Goal: Task Accomplishment & Management: Complete application form

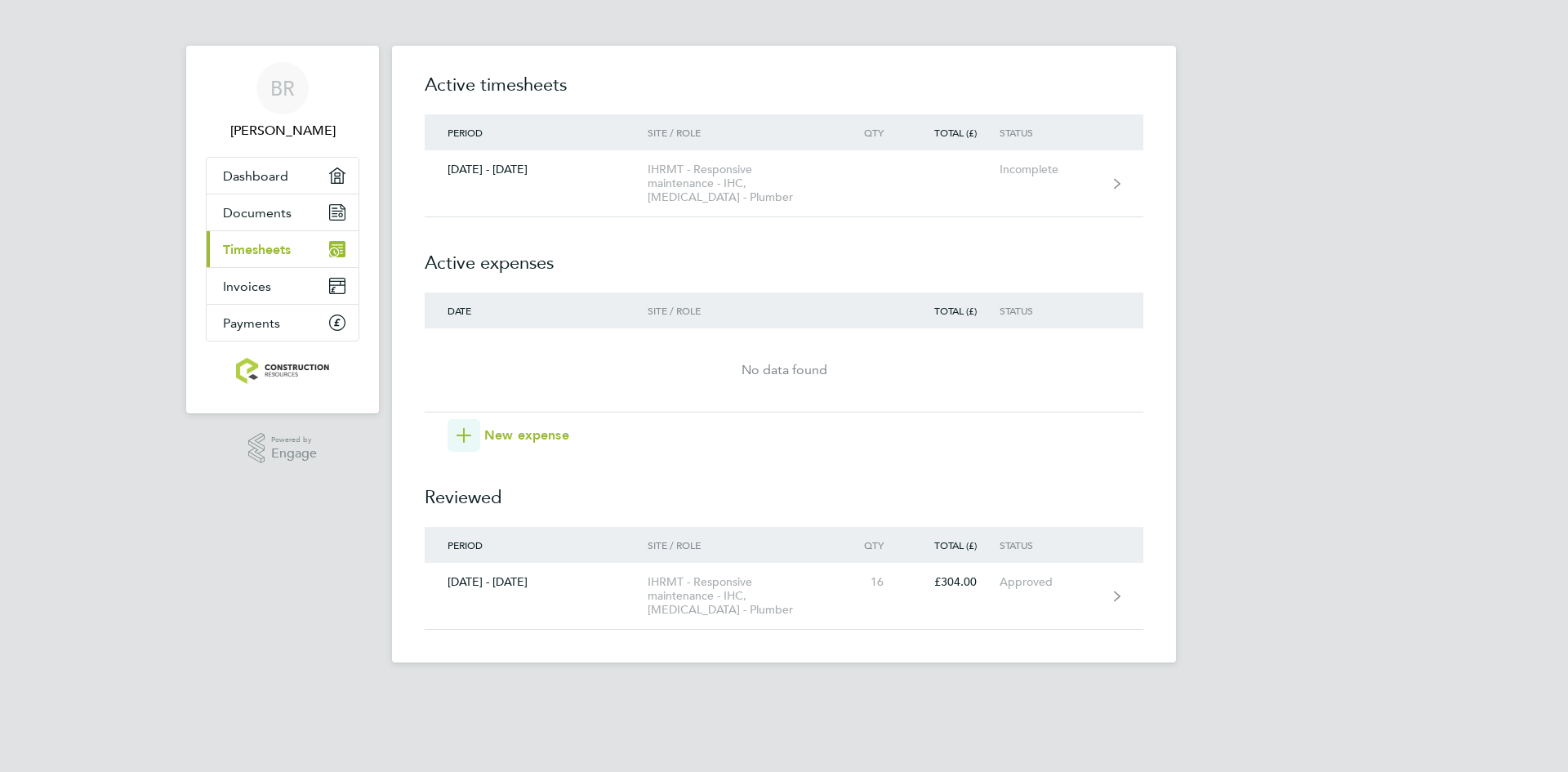
click at [747, 239] on h2 "Active expenses" at bounding box center [784, 254] width 718 height 75
click at [792, 250] on h2 "Active expenses" at bounding box center [784, 254] width 718 height 75
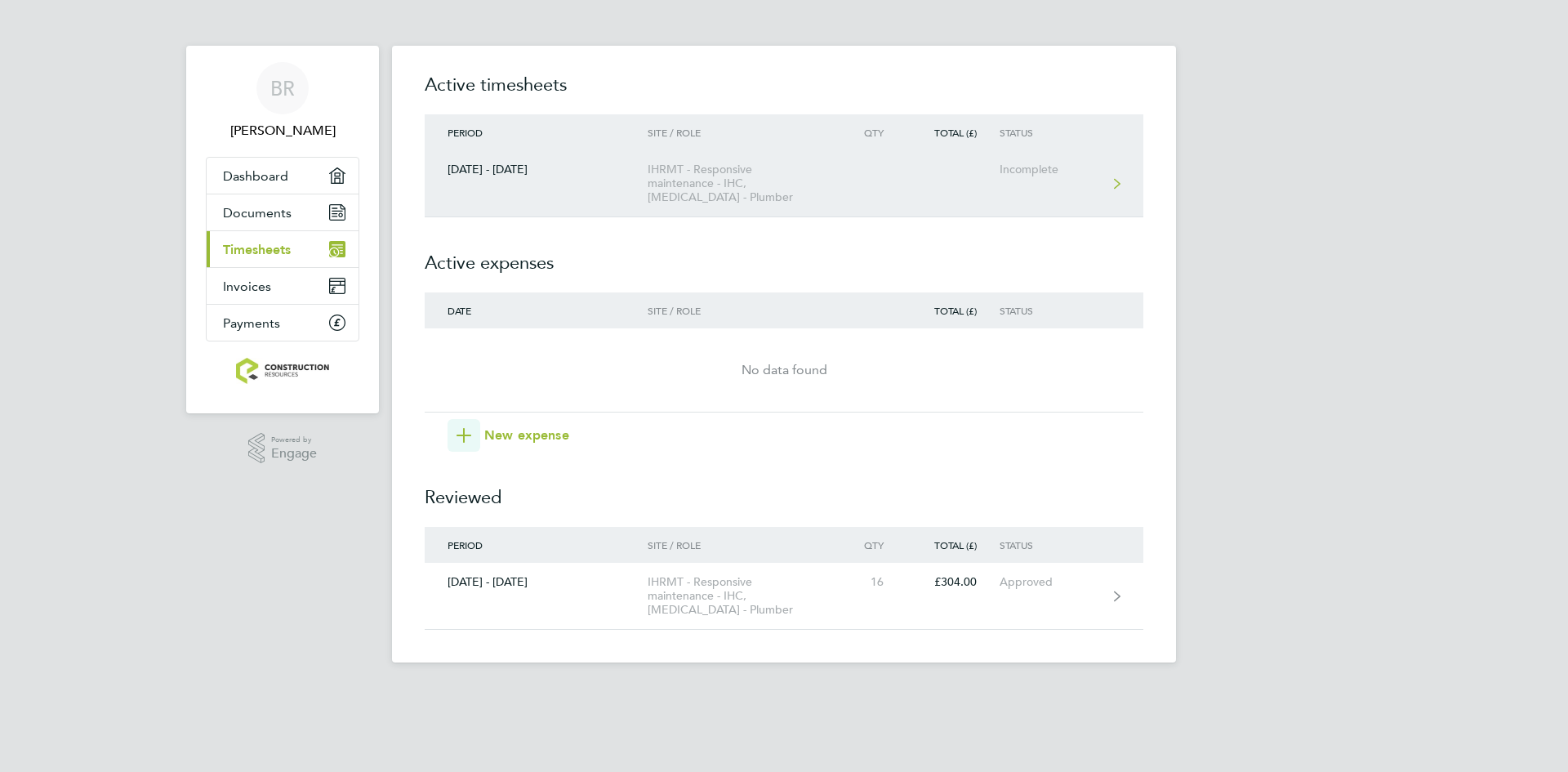
click at [514, 182] on link "[DATE] - [DATE] IHRMT - Responsive maintenance - IHC, [MEDICAL_DATA] - Plumber …" at bounding box center [784, 184] width 718 height 67
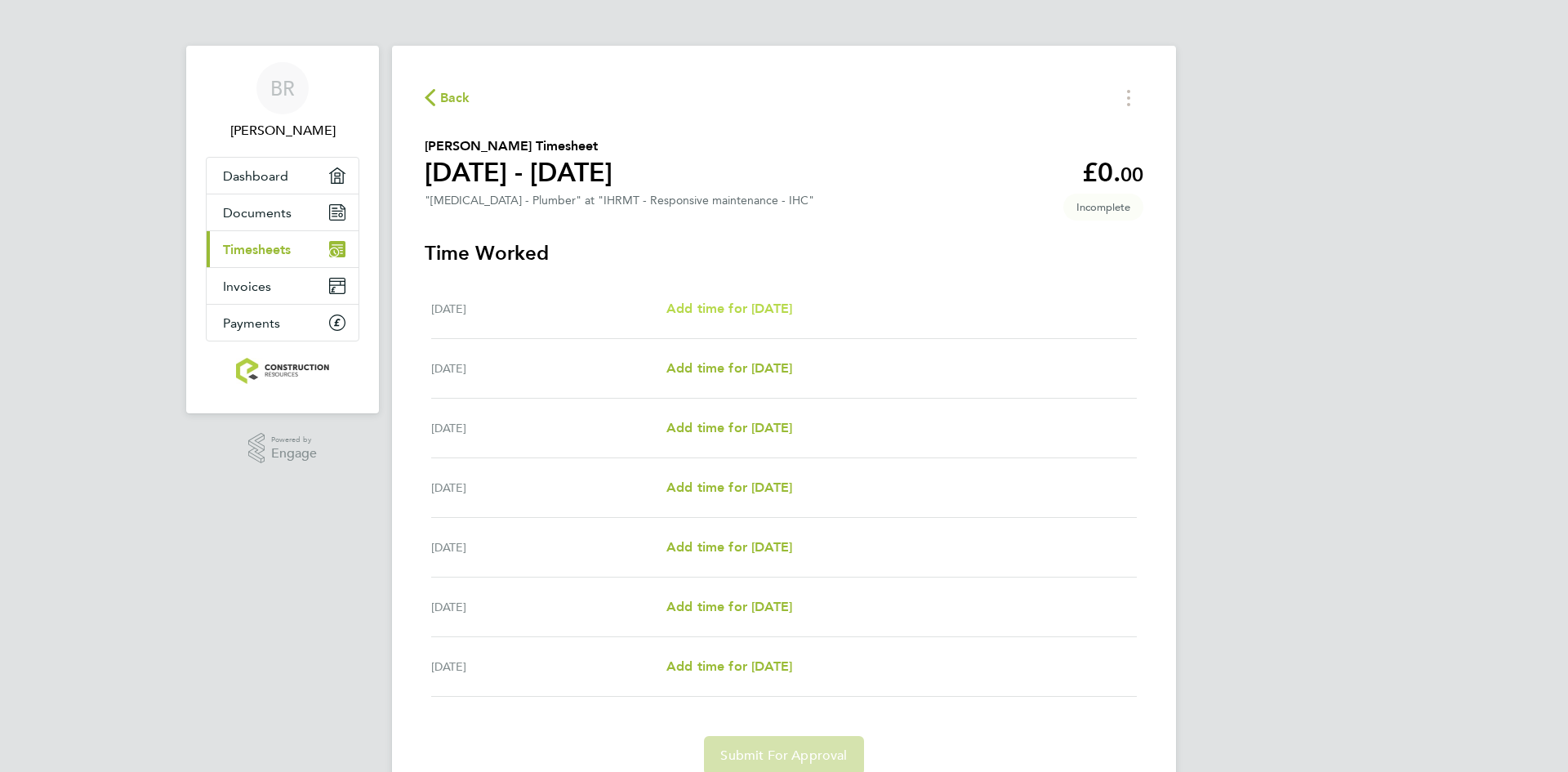
click at [732, 316] on link "Add time for [DATE]" at bounding box center [729, 309] width 126 height 19
select select "30"
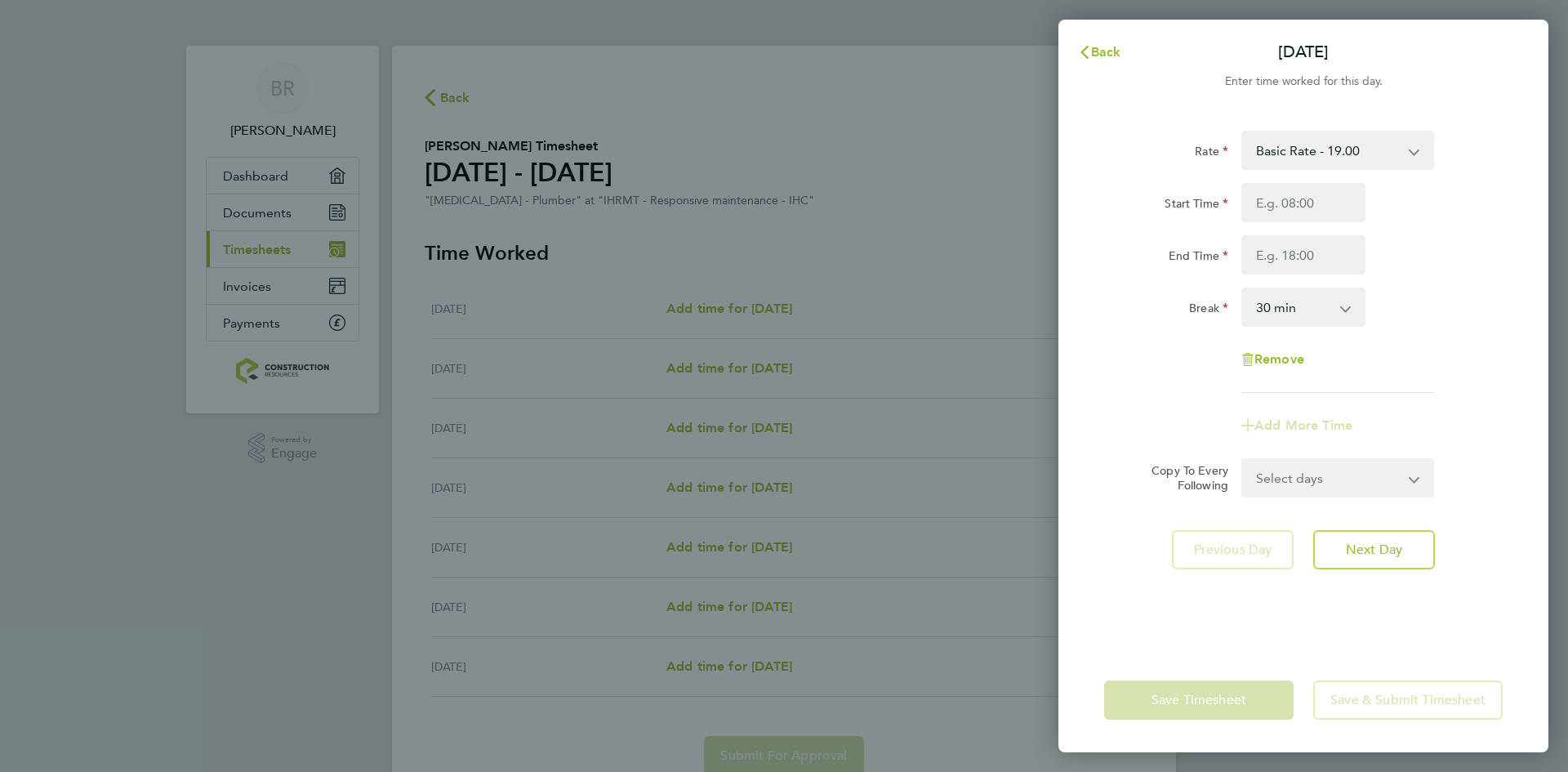
click at [1410, 150] on select "Basic Rate - 19.00" at bounding box center [1328, 149] width 170 height 36
click at [1267, 202] on input "Start Time" at bounding box center [1303, 202] width 124 height 40
type input "08:00"
click at [1286, 252] on input "End Time" at bounding box center [1303, 254] width 124 height 40
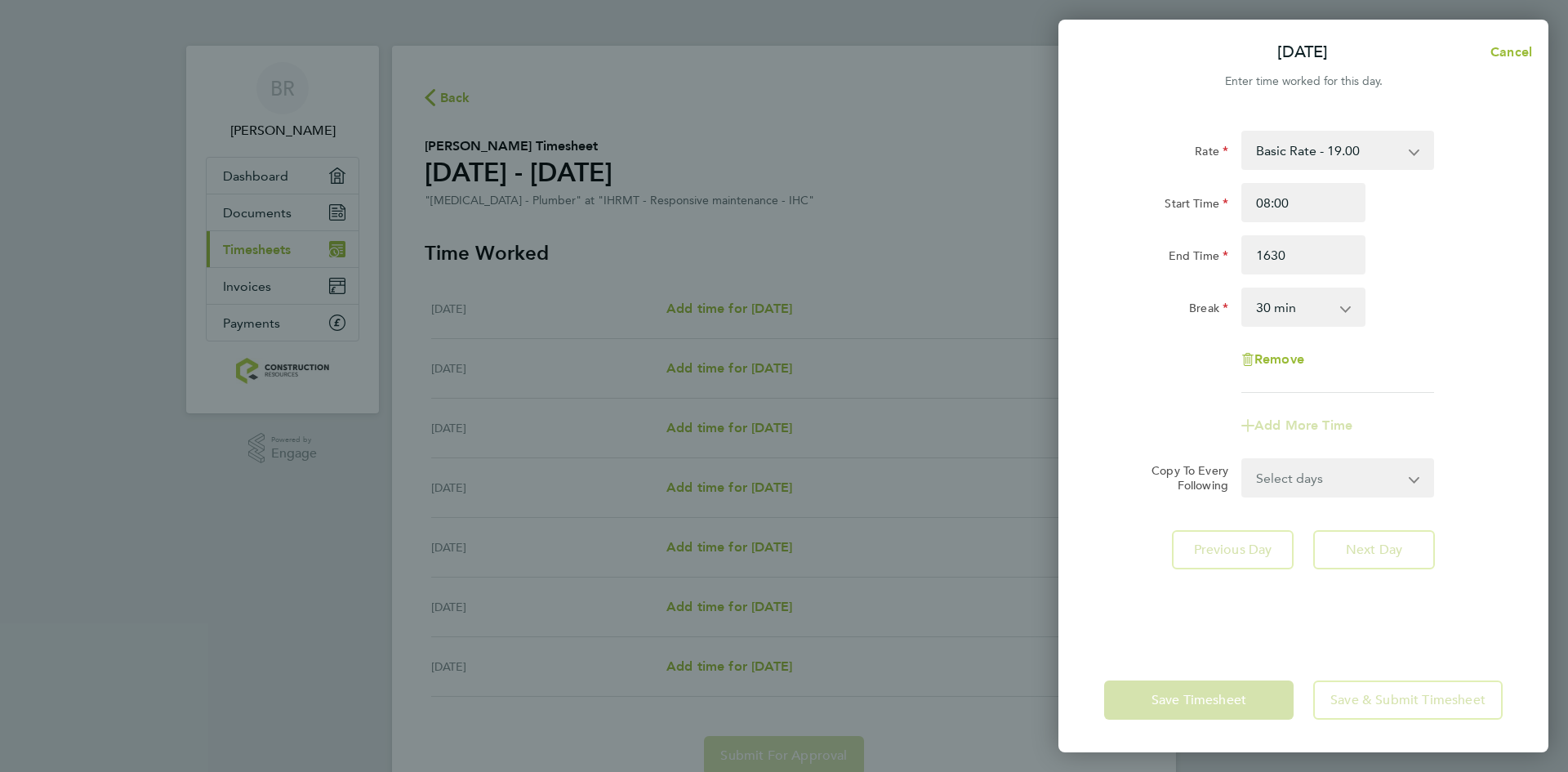
type input "16:30"
click at [1445, 331] on div "Rate Basic Rate - 19.00 Start Time 08:00 End Time 16:30 Break 0 min 15 min 30 m…" at bounding box center [1303, 262] width 398 height 262
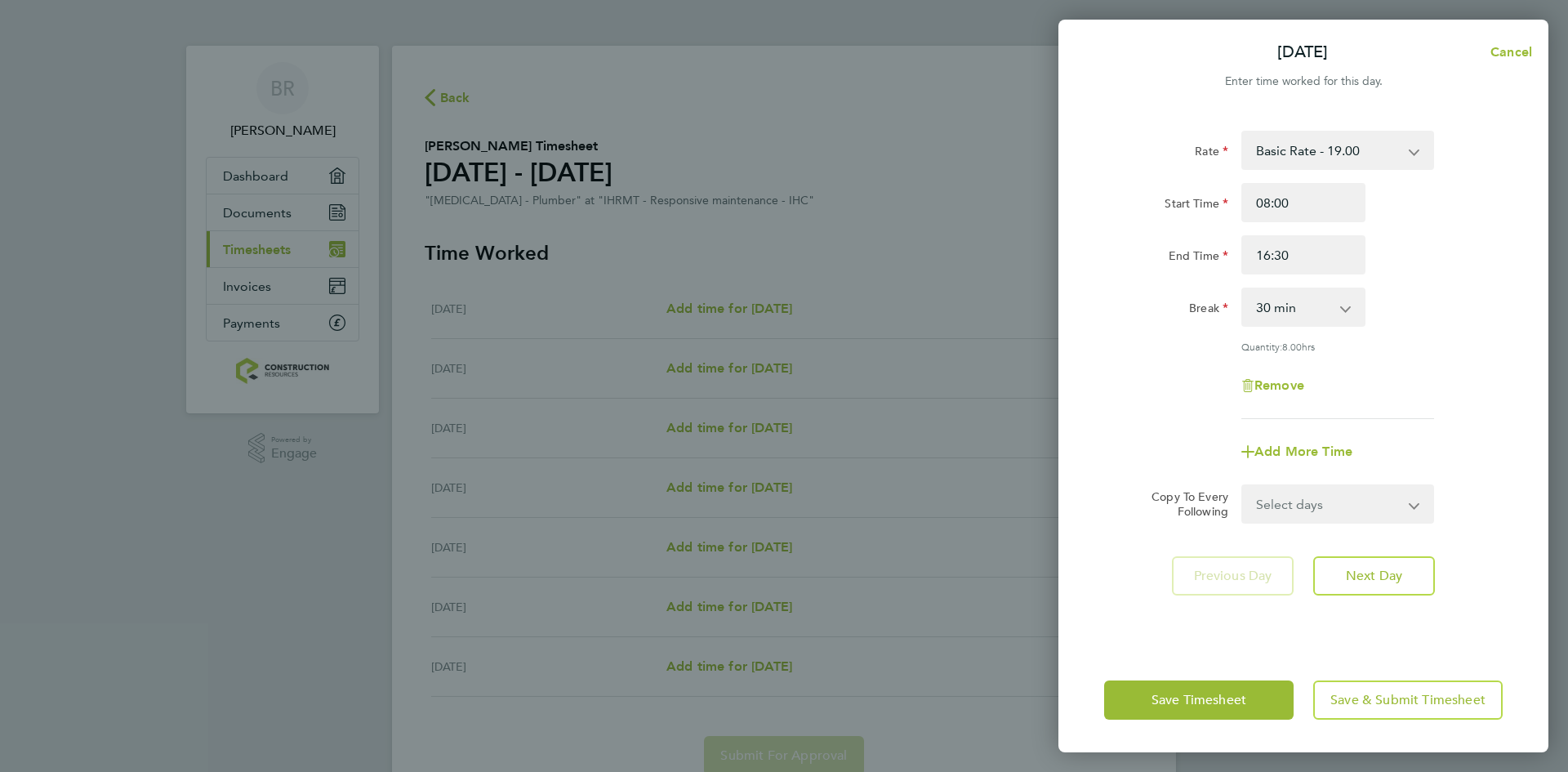
click at [1425, 506] on app-icon-cross-button at bounding box center [1425, 504] width 19 height 36
click at [1414, 506] on select "Select days Day Weekday (Mon-Fri) Weekend (Sat-Sun) [DATE] [DATE] [DATE] [DATE]…" at bounding box center [1329, 504] width 171 height 36
select select "TUE"
click at [1243, 486] on select "Select days Day Weekday (Mon-Fri) Weekend (Sat-Sun) [DATE] [DATE] [DATE] [DATE]…" at bounding box center [1329, 504] width 171 height 36
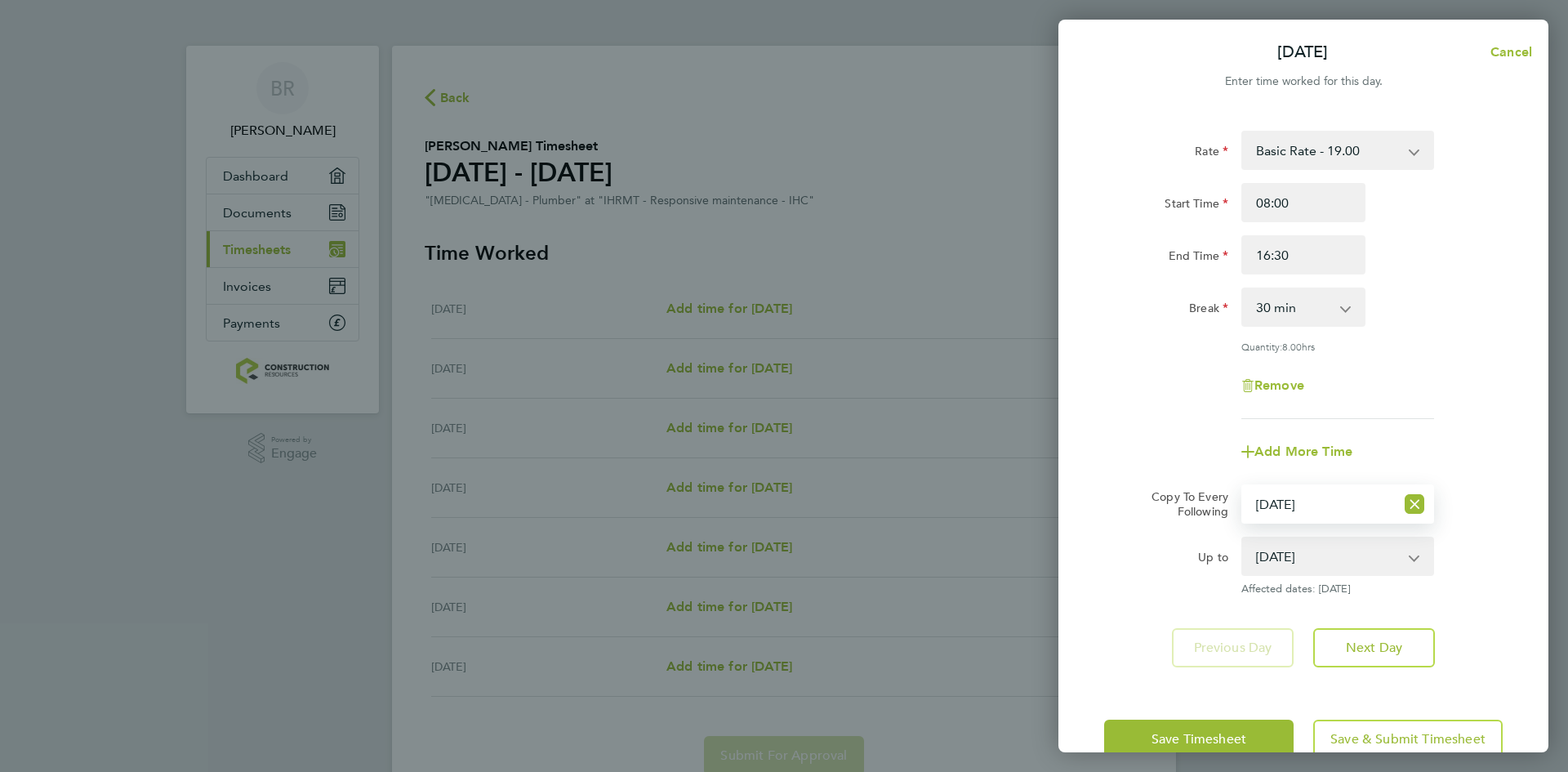
click at [1410, 552] on select "[DATE] [DATE] [DATE] [DATE] [DATE] [DATE]" at bounding box center [1328, 556] width 170 height 36
click at [1243, 538] on select "[DATE] [DATE] [DATE] [DATE] [DATE] [DATE]" at bounding box center [1328, 556] width 170 height 36
click at [1415, 556] on app-icon-cross-button at bounding box center [1423, 556] width 19 height 36
click at [1413, 557] on app-icon-cross-button at bounding box center [1423, 556] width 19 height 36
click at [1414, 559] on app-icon-cross-button at bounding box center [1423, 556] width 19 height 36
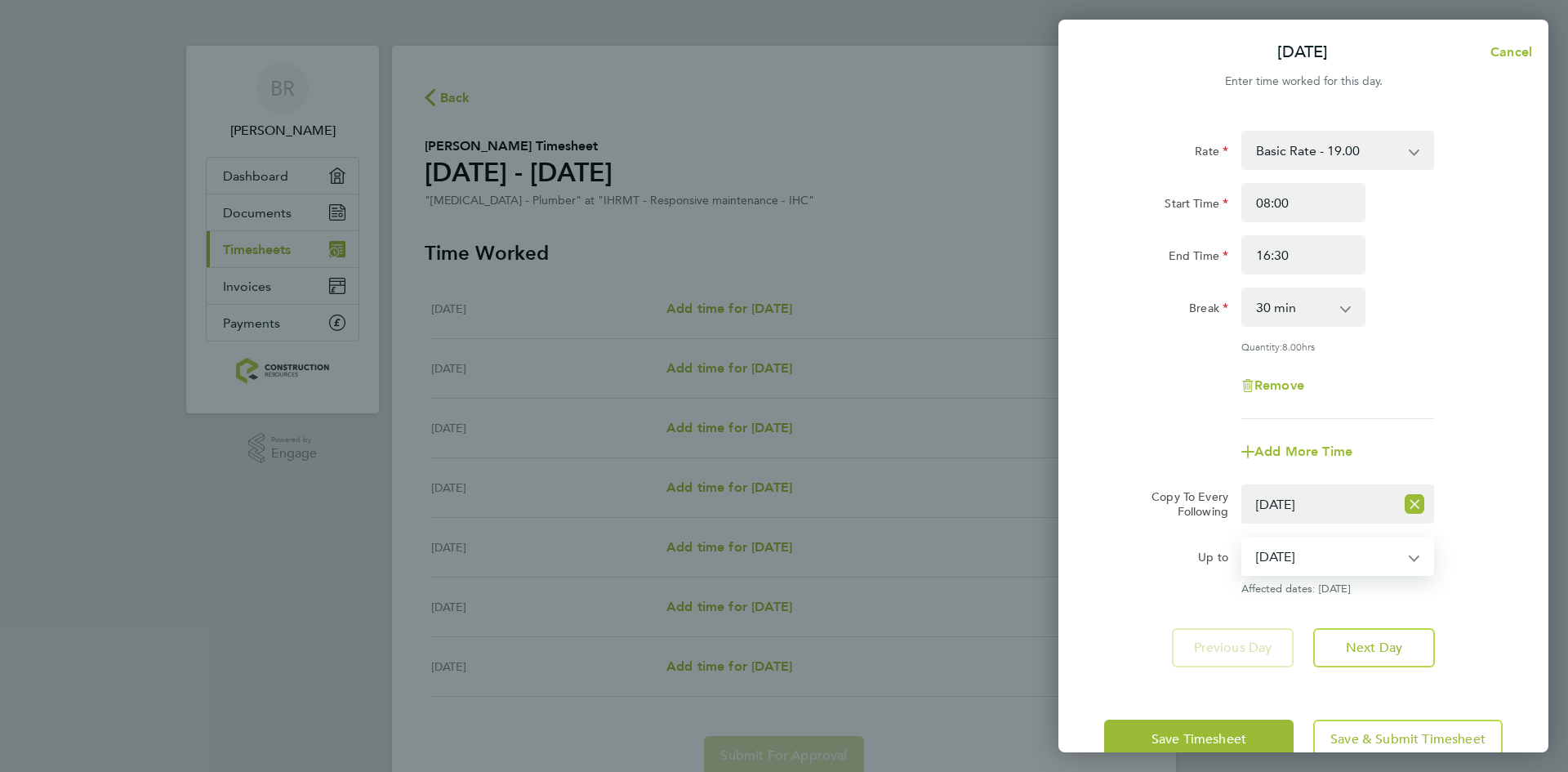
click at [1403, 550] on select "[DATE] [DATE] [DATE] [DATE] [DATE] [DATE]" at bounding box center [1328, 556] width 170 height 36
select select "[DATE]"
click at [1243, 538] on select "[DATE] [DATE] [DATE] [DATE] [DATE] [DATE]" at bounding box center [1328, 556] width 170 height 36
click at [1362, 635] on button "Next Day" at bounding box center [1374, 647] width 121 height 40
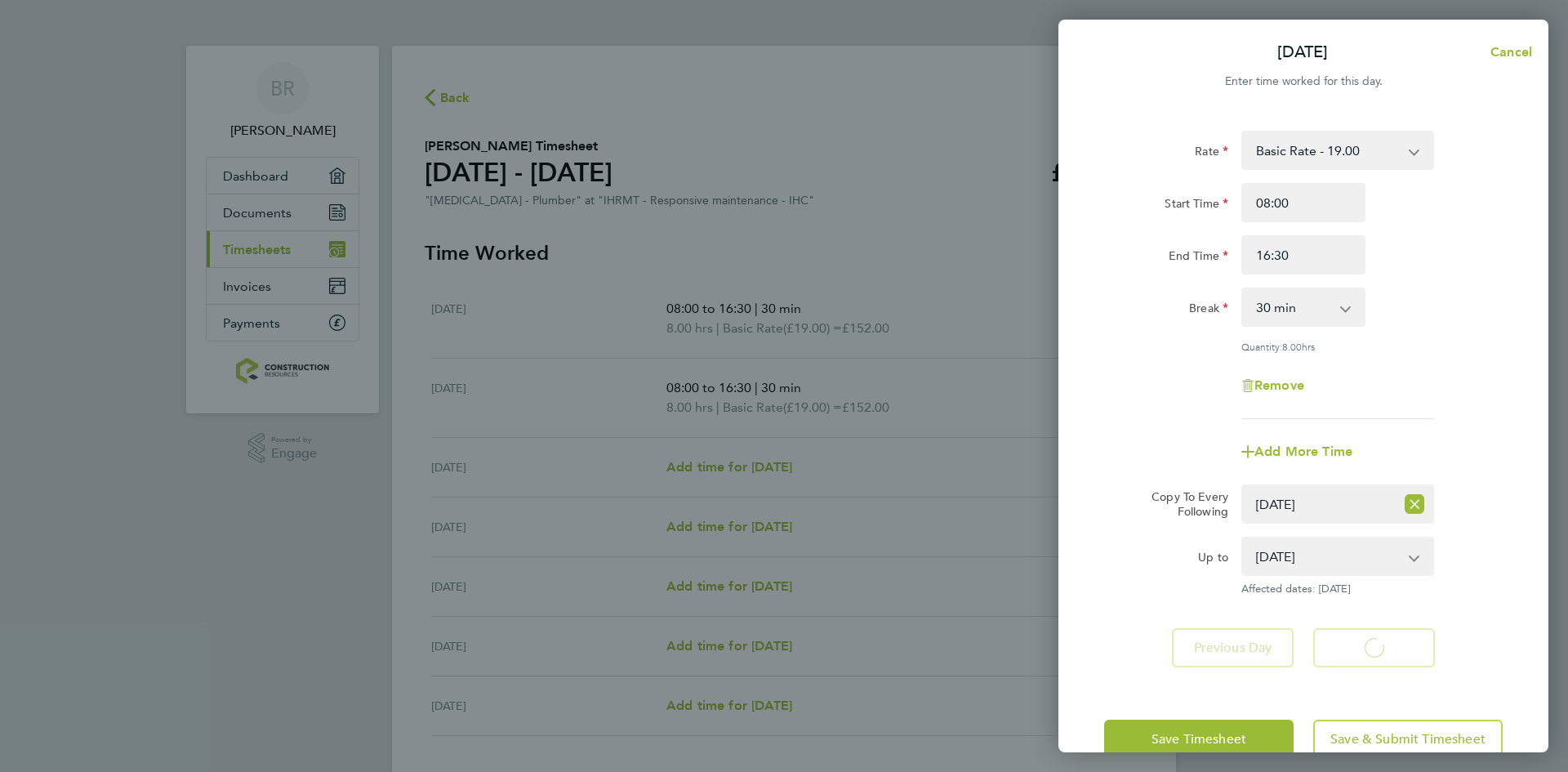
select select "30"
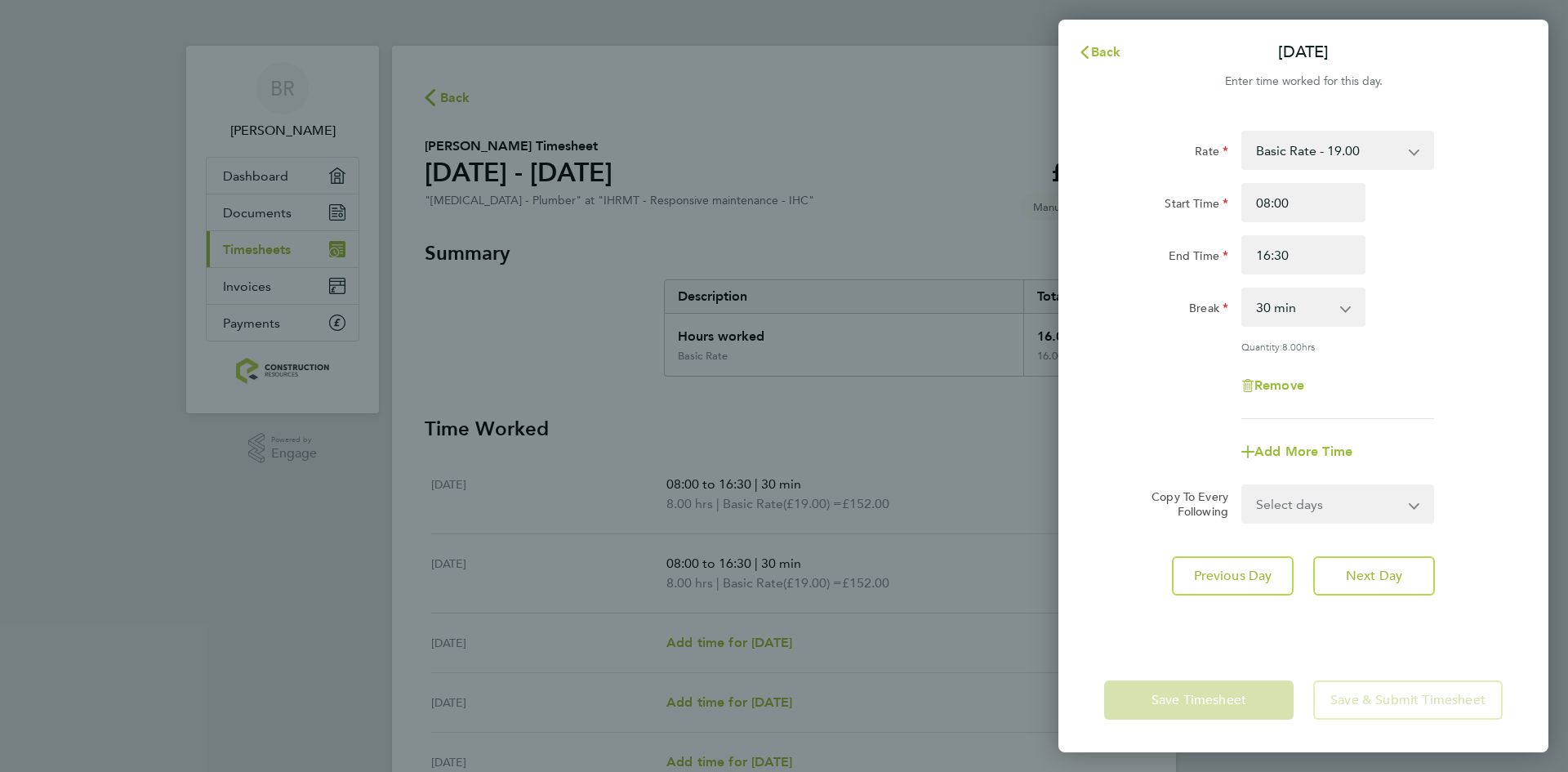
click at [1413, 502] on select "Select days Day Weekday (Mon-Fri) Weekend (Sat-Sun) [DATE] [DATE] [DATE] [DATE]…" at bounding box center [1329, 504] width 171 height 36
select select "FRI"
click at [1243, 486] on select "Select days Day Weekday (Mon-Fri) Weekend (Sat-Sun) [DATE] [DATE] [DATE] [DATE]…" at bounding box center [1329, 504] width 171 height 36
select select "[DATE]"
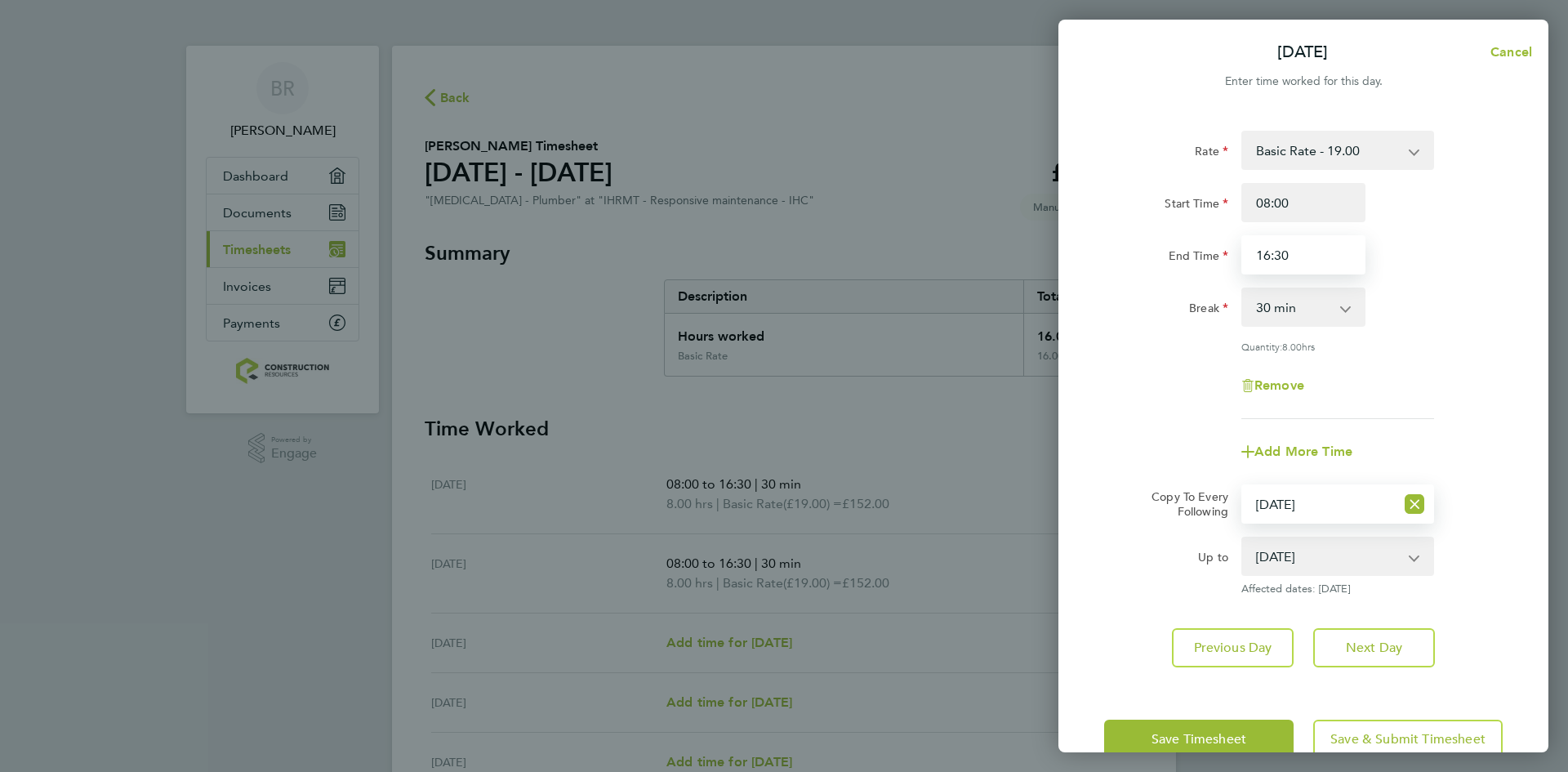
click at [1280, 257] on input "16:30" at bounding box center [1303, 254] width 124 height 40
click at [1267, 256] on input "16:30" at bounding box center [1303, 254] width 124 height 40
type input "15:30"
click at [1260, 744] on button "Save Timesheet" at bounding box center [1199, 739] width 189 height 40
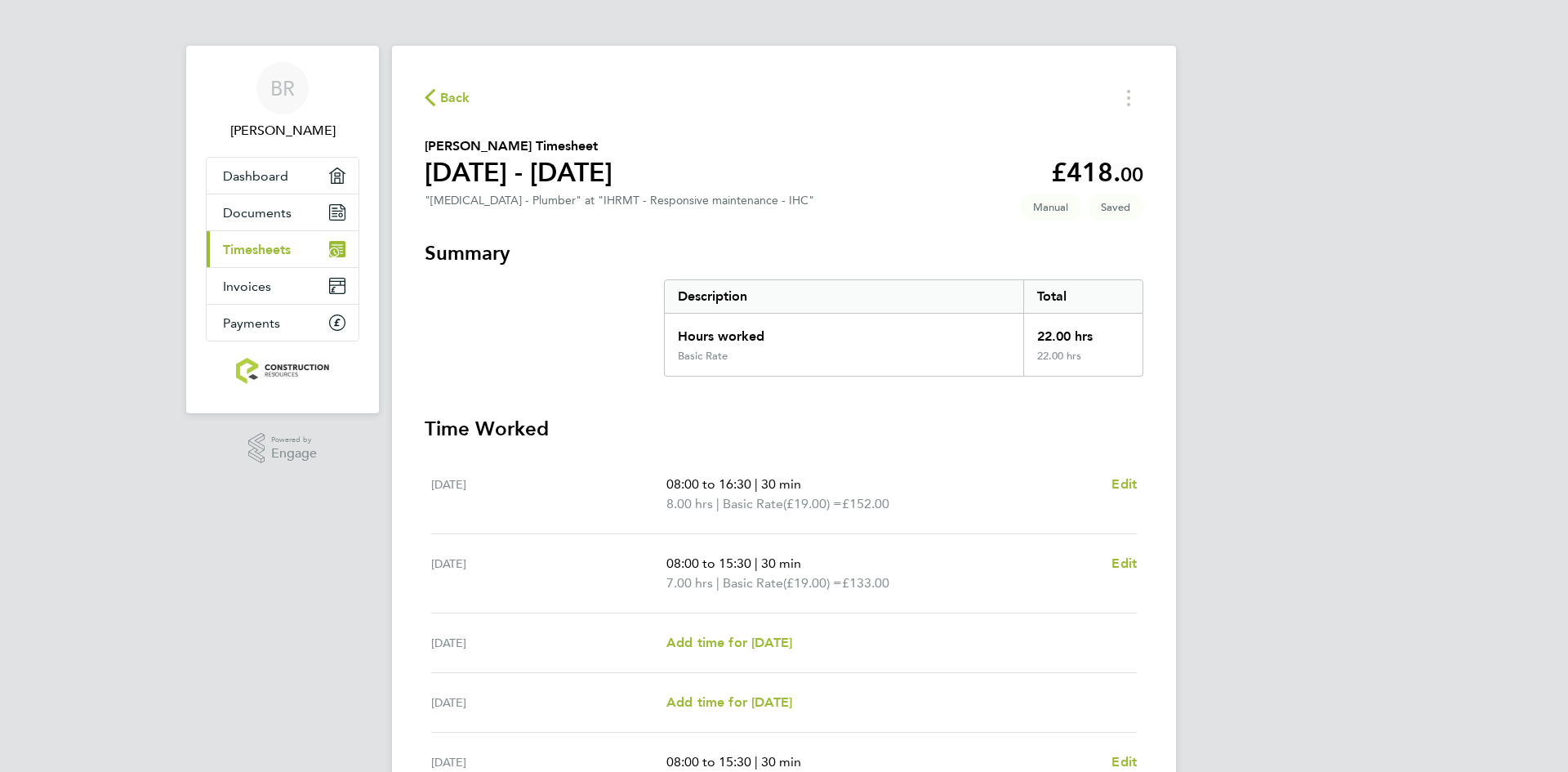
click at [1207, 473] on div "BR [PERSON_NAME] Applications: Dashboard Documents Current page: Timesheets Inv…" at bounding box center [784, 537] width 1568 height 1074
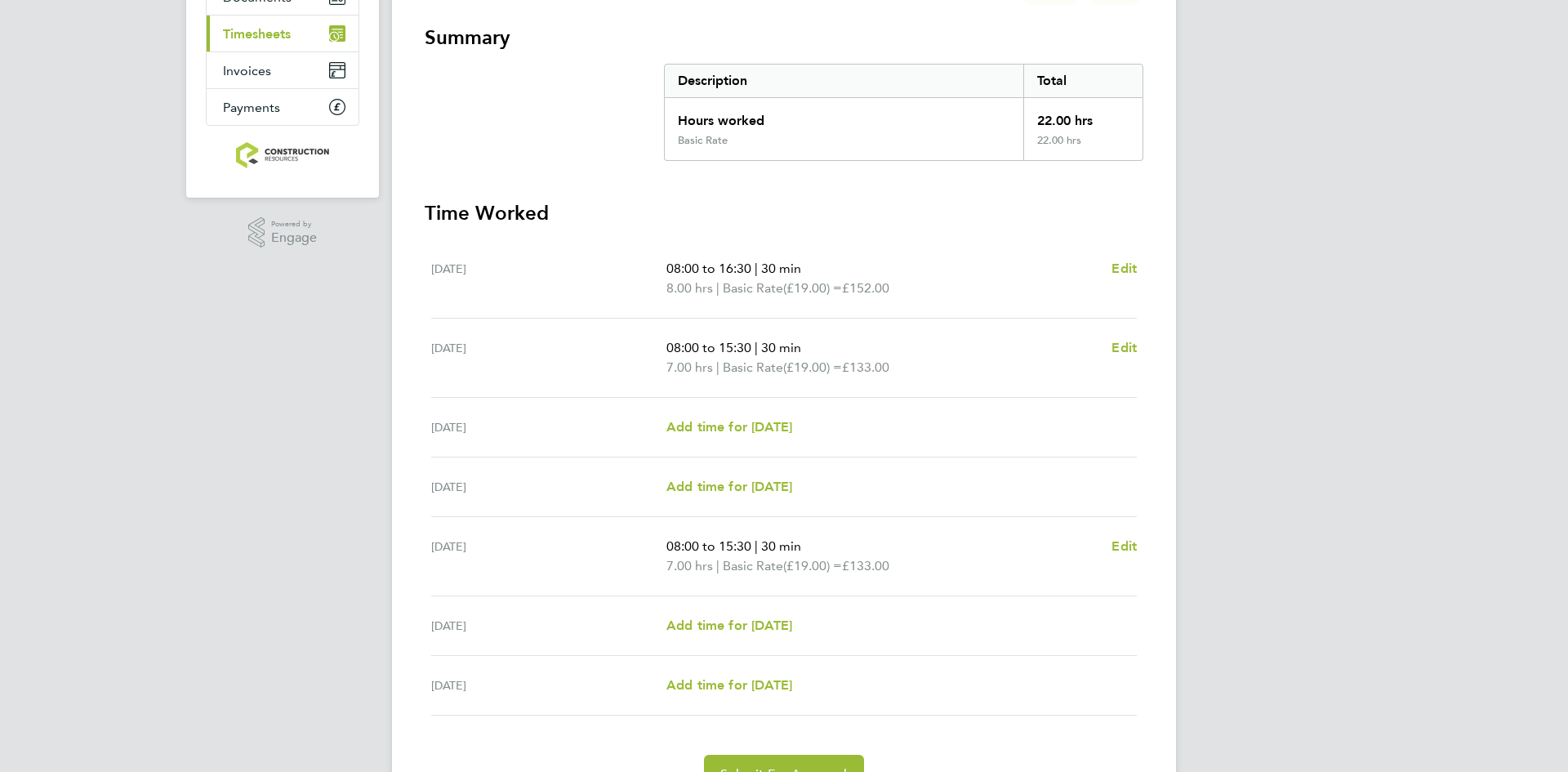
scroll to position [294, 0]
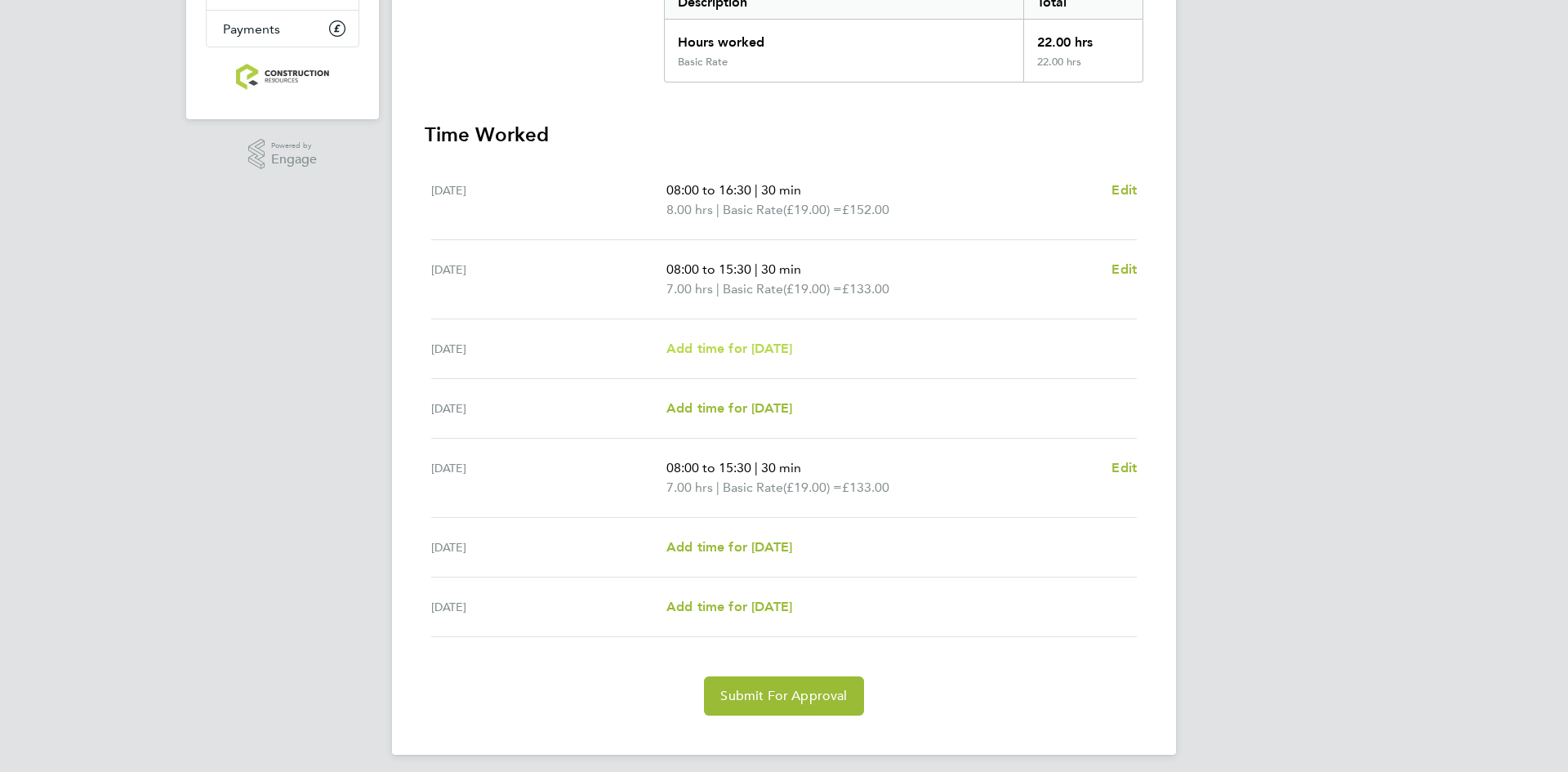
click at [779, 354] on span "Add time for [DATE]" at bounding box center [729, 348] width 126 height 16
select select "30"
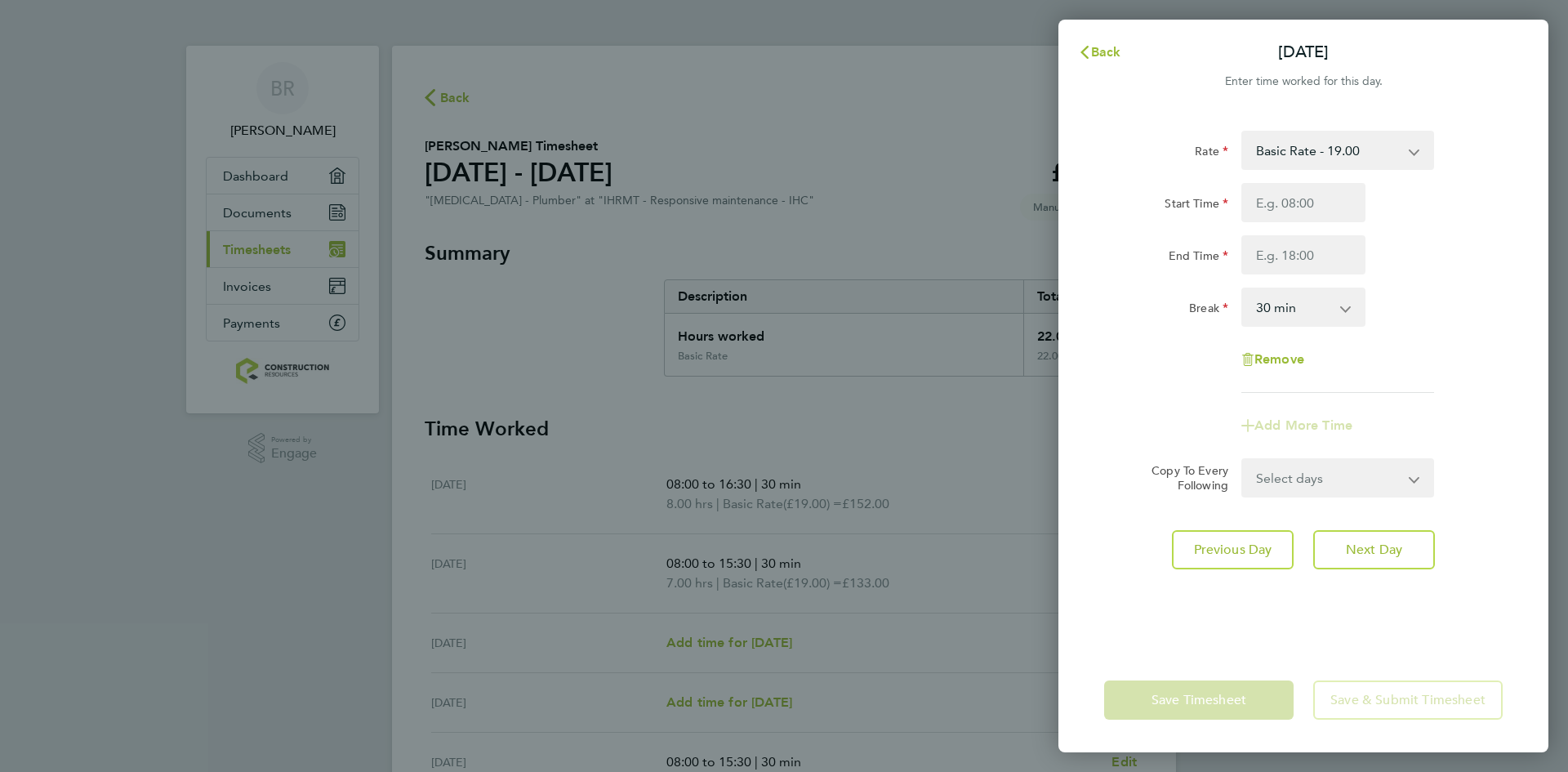
click at [1341, 146] on select "Basic Rate - 19.00" at bounding box center [1328, 149] width 170 height 36
click at [1316, 204] on input "Start Time" at bounding box center [1303, 202] width 124 height 40
type input "08:00"
click at [1279, 261] on input "End Time" at bounding box center [1303, 254] width 124 height 40
type input "16:30"
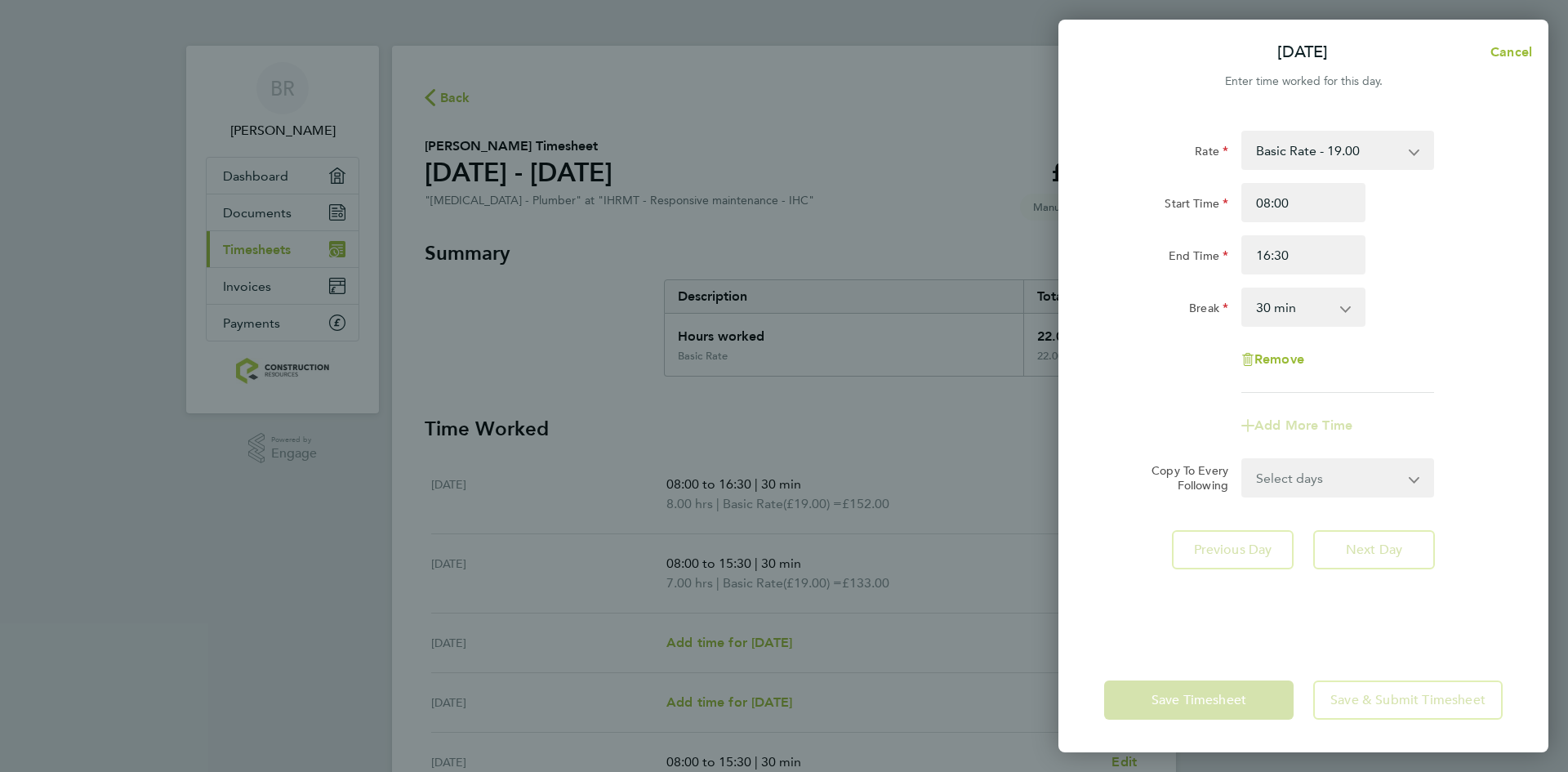
click at [1454, 411] on app-timesheet-line-form-group "Rate Basic Rate - 19.00 Start Time 08:00 End Time 16:30 Break 0 min 15 min 30 m…" at bounding box center [1303, 288] width 398 height 315
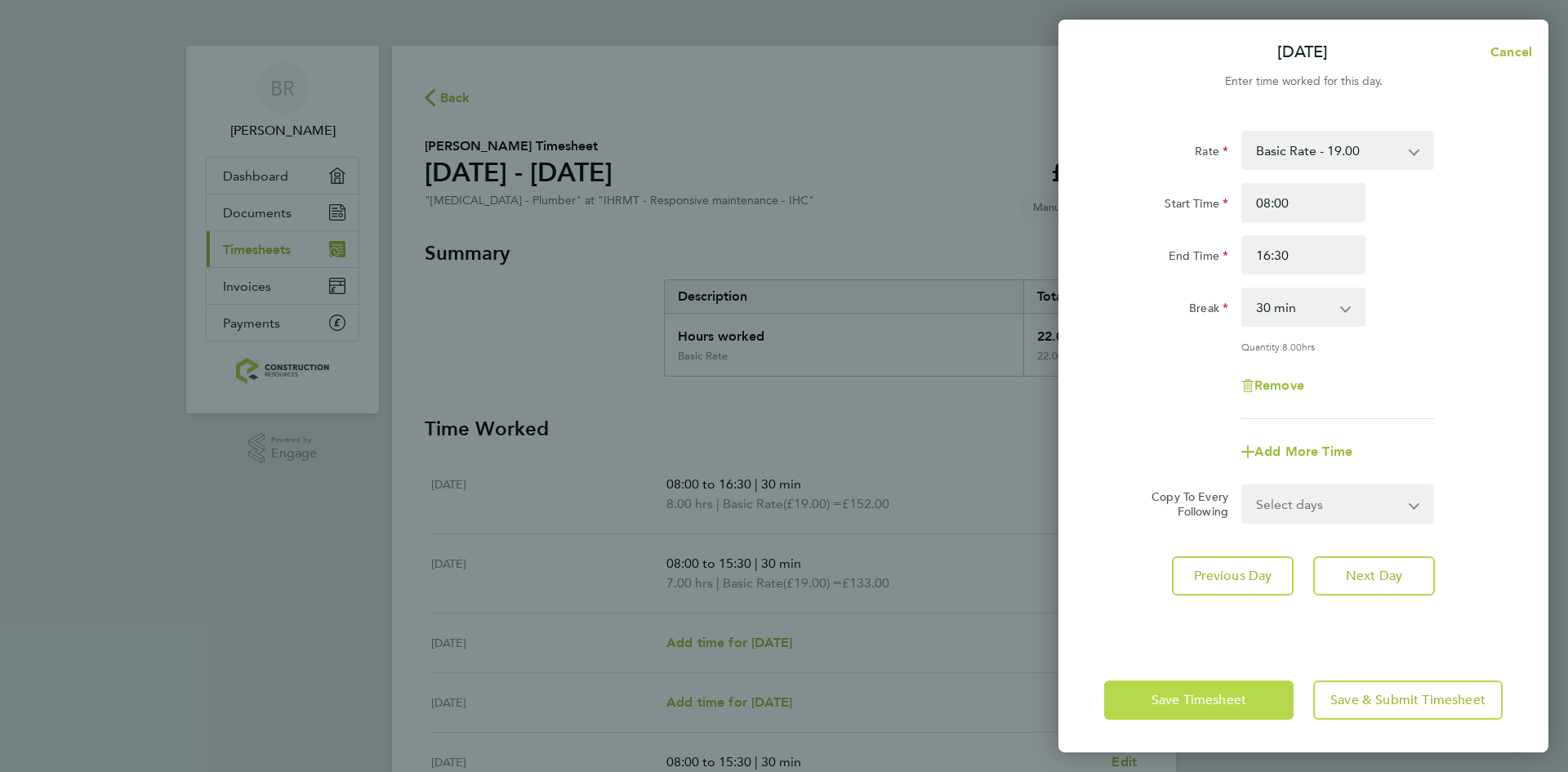
click at [1270, 695] on button "Save Timesheet" at bounding box center [1199, 700] width 189 height 40
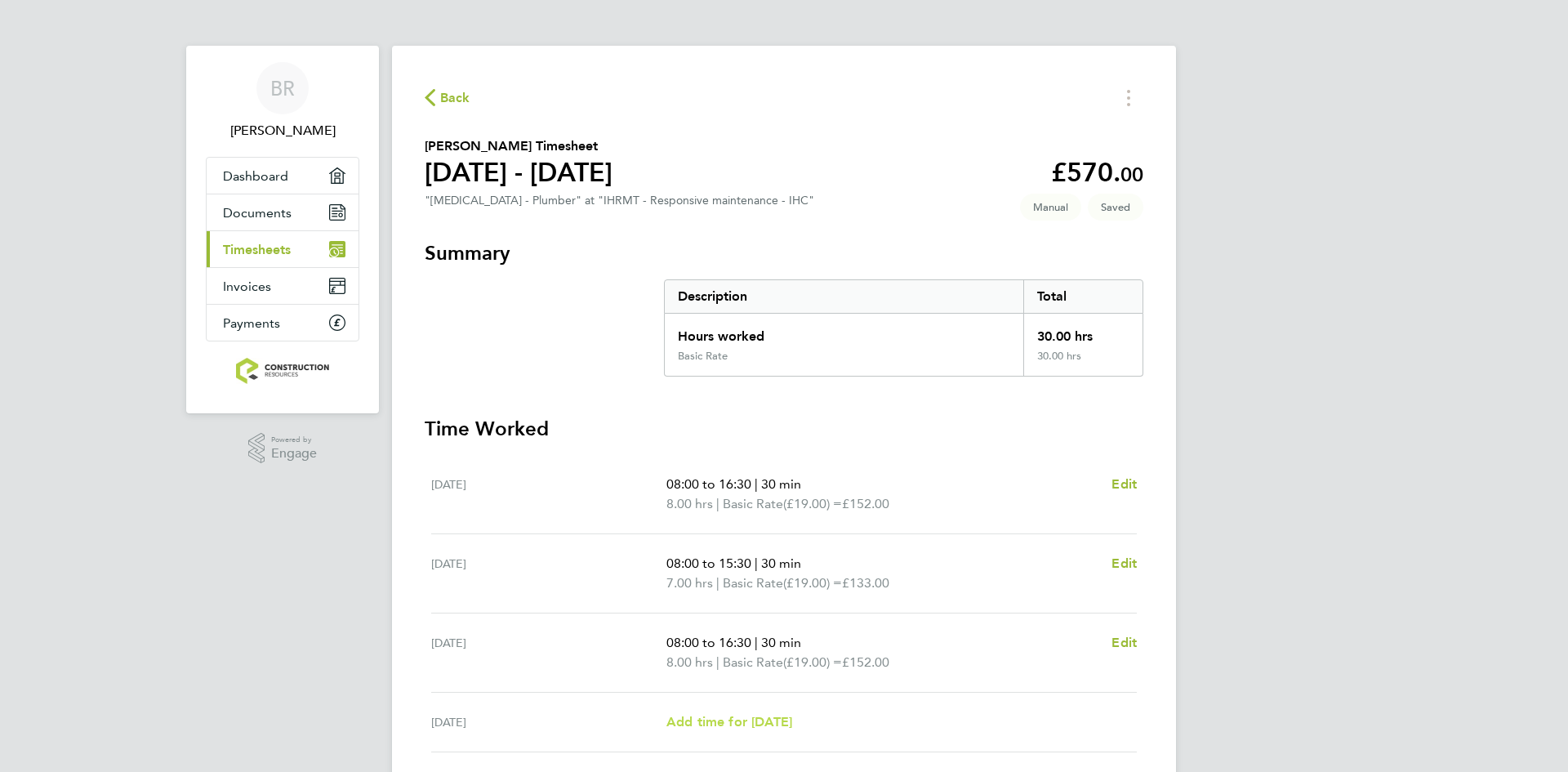
click at [755, 728] on span "Add time for [DATE]" at bounding box center [729, 722] width 126 height 16
select select "30"
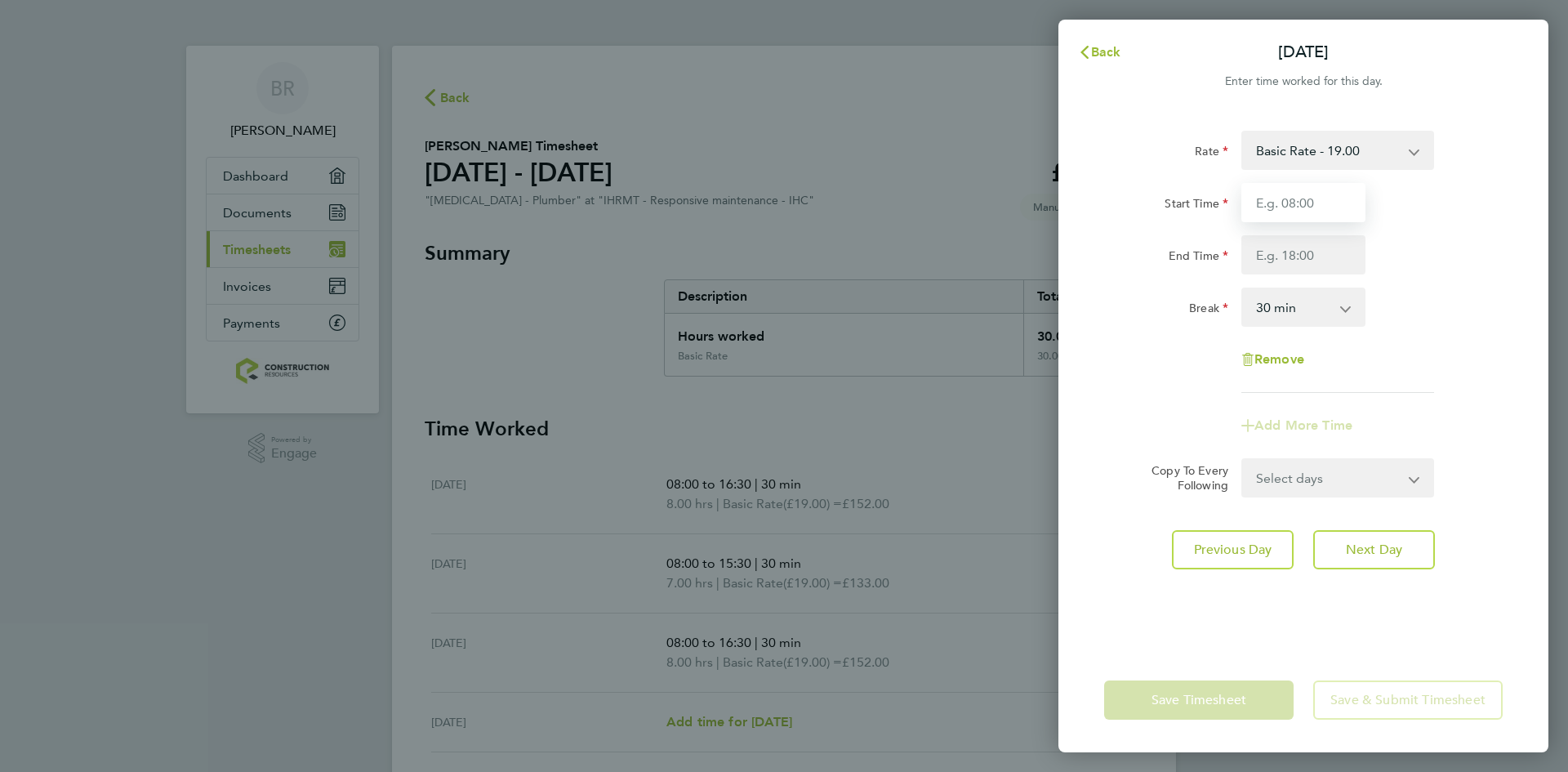
click at [1316, 200] on input "Start Time" at bounding box center [1303, 202] width 124 height 40
type input "08:00"
click at [1311, 254] on input "End Time" at bounding box center [1303, 254] width 124 height 40
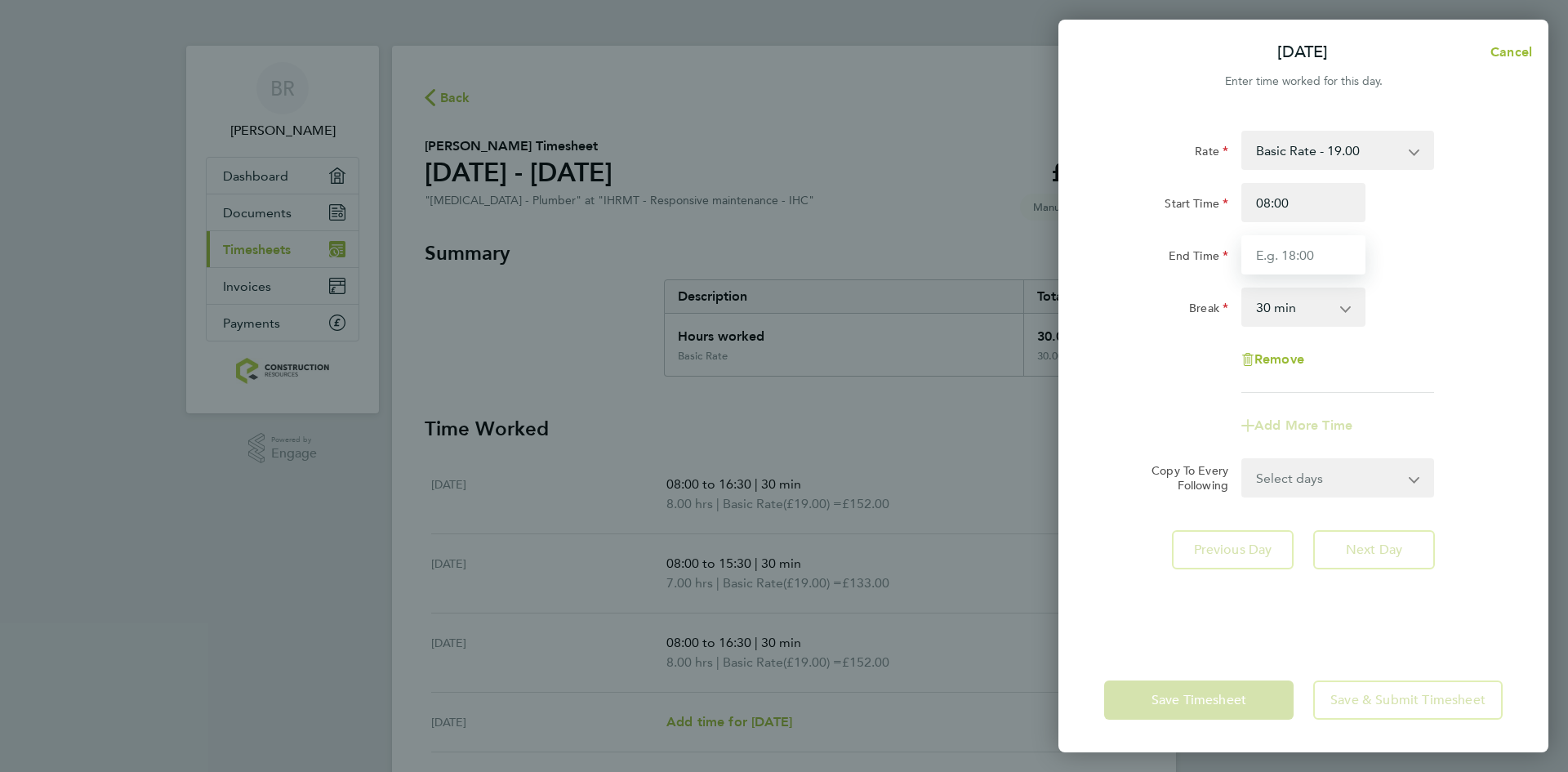
type input "16:30"
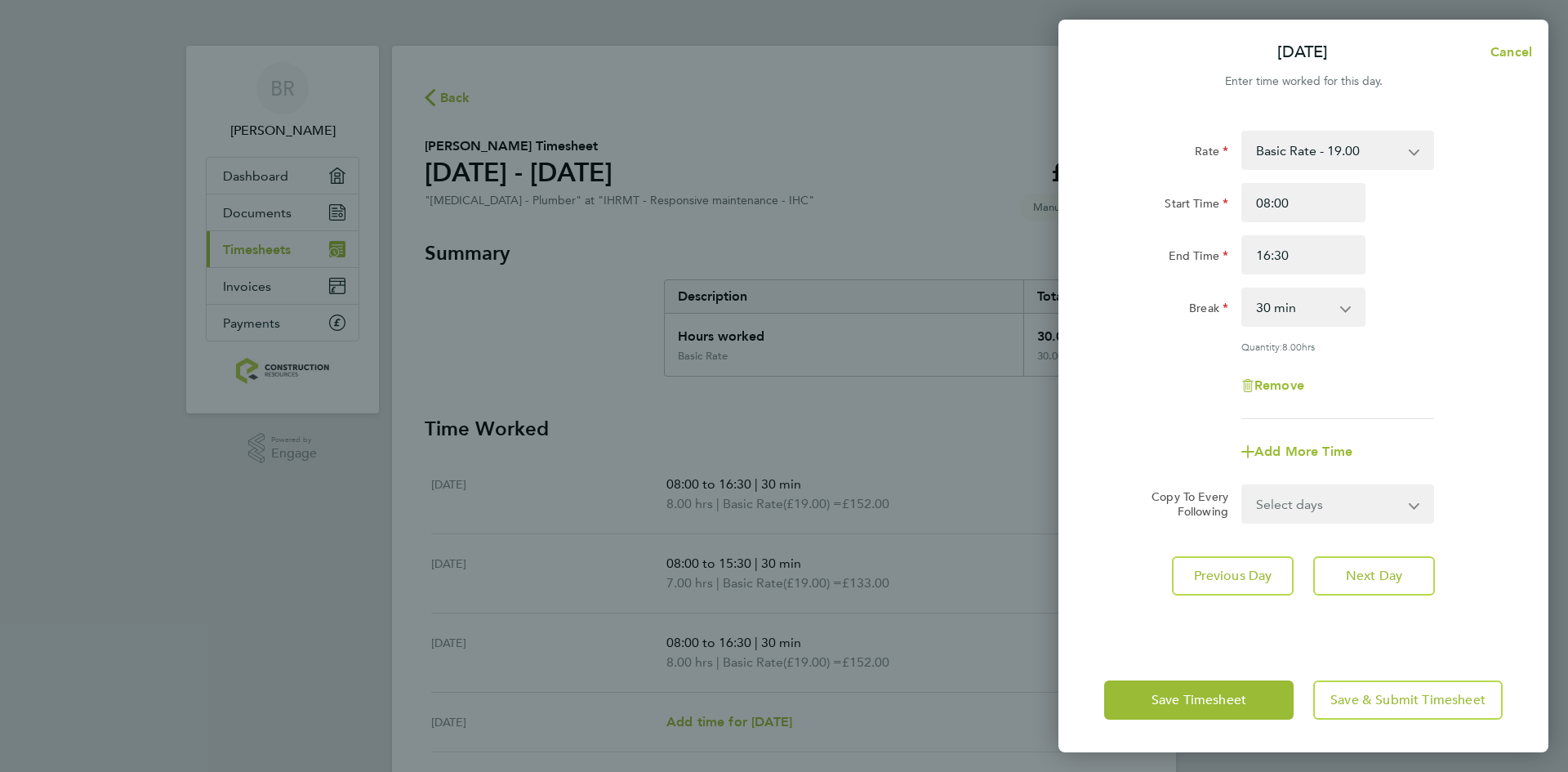
click at [1204, 700] on app-form-button "Save Timesheet" at bounding box center [1204, 700] width 200 height 40
click at [1204, 700] on span "Save Timesheet" at bounding box center [1200, 700] width 95 height 17
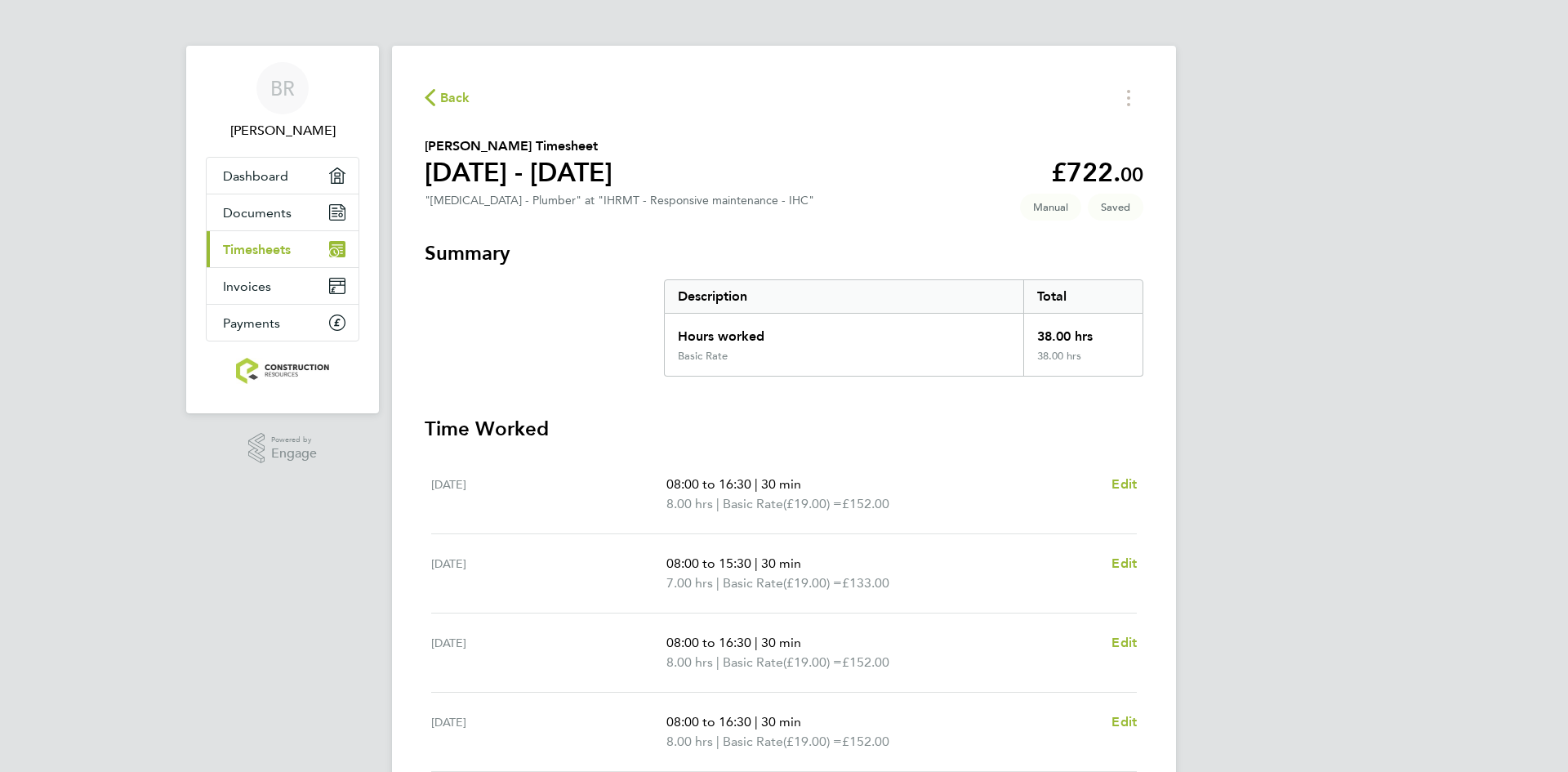
click at [1260, 389] on div "BR [PERSON_NAME] Applications: Dashboard Documents Current page: Timesheets Inv…" at bounding box center [784, 557] width 1568 height 1114
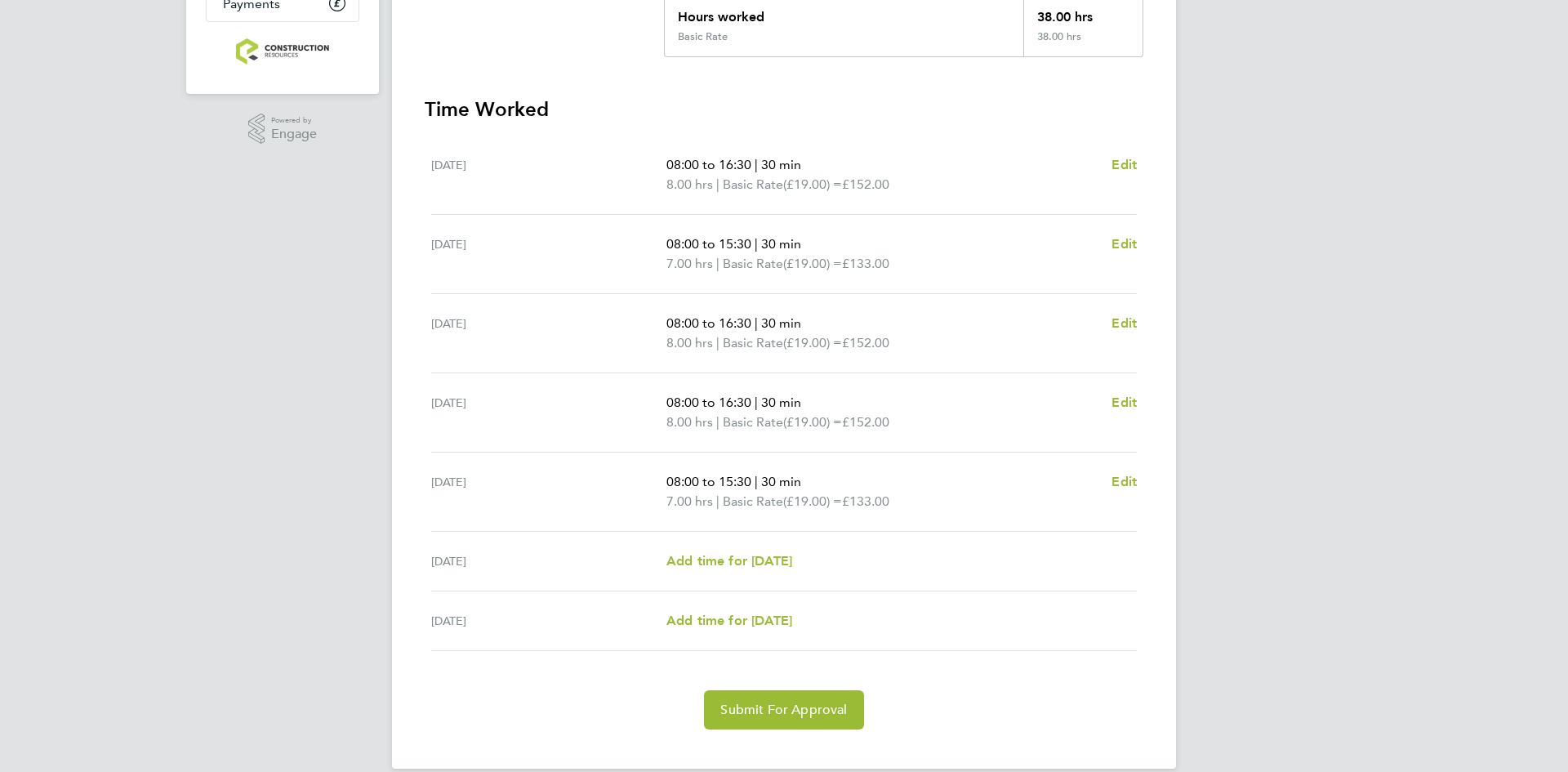
scroll to position [327, 0]
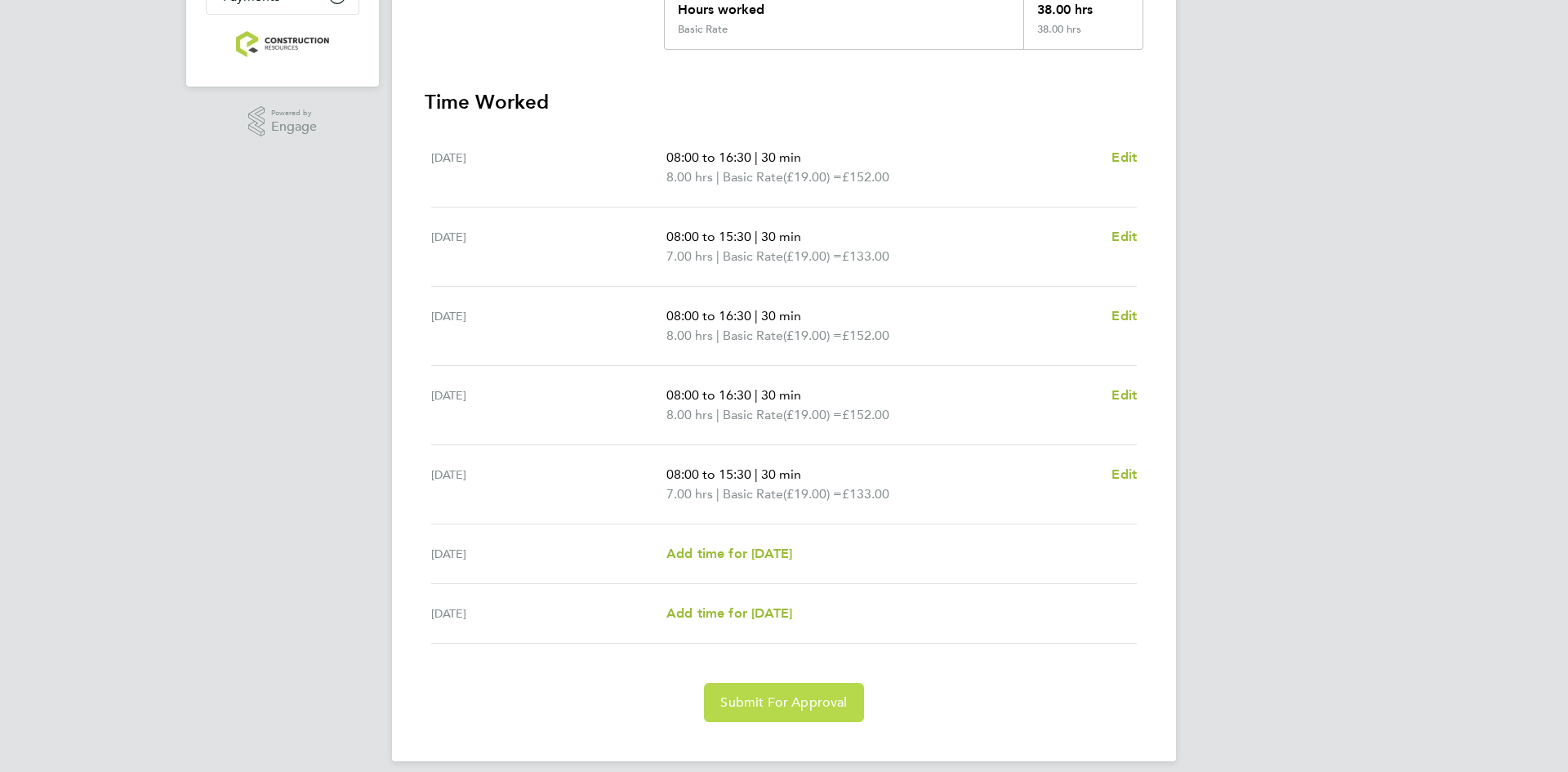
click at [797, 703] on span "Submit For Approval" at bounding box center [784, 702] width 127 height 17
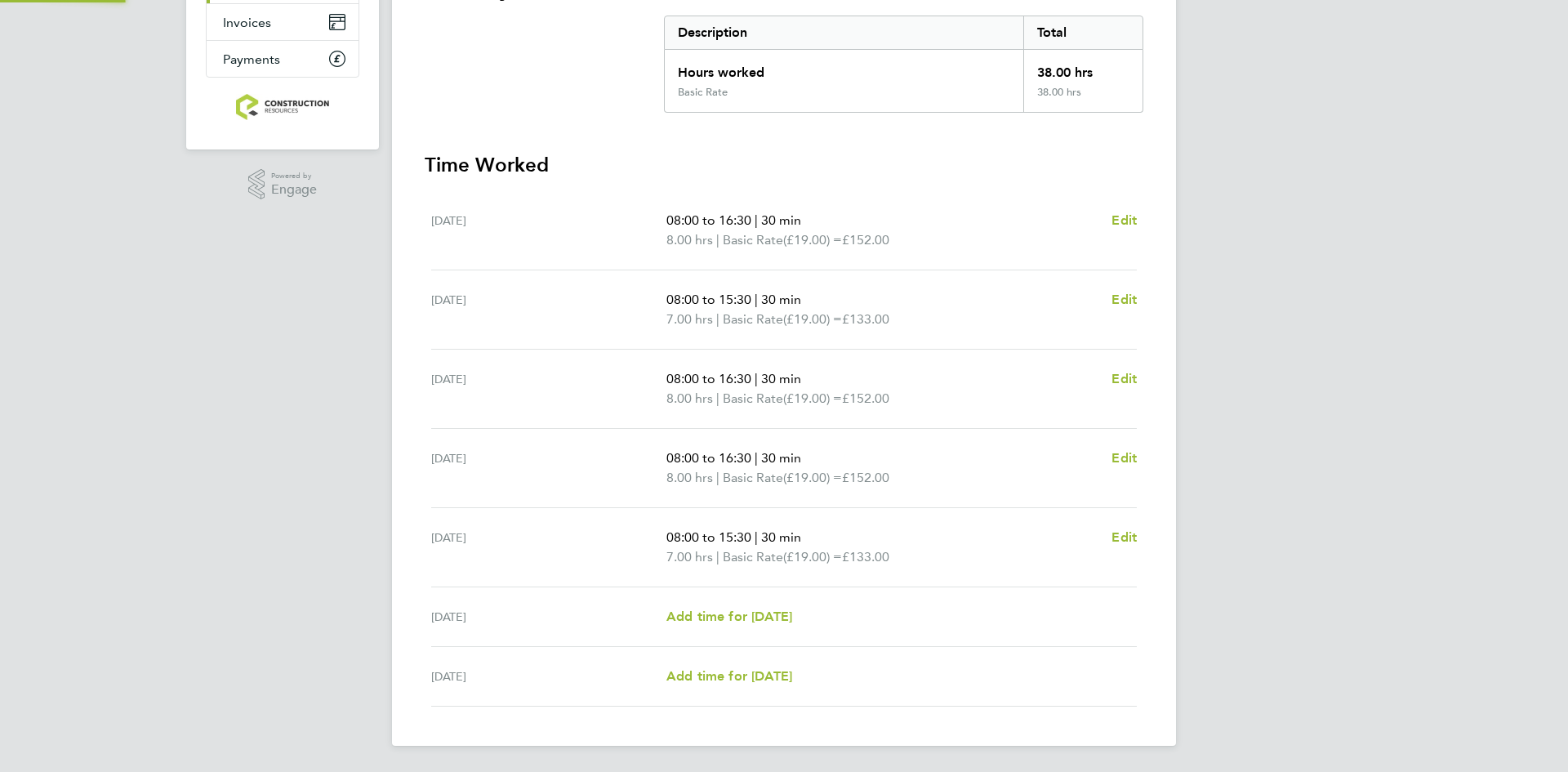
scroll to position [264, 0]
click at [1127, 298] on span "Edit" at bounding box center [1124, 300] width 26 height 16
select select "30"
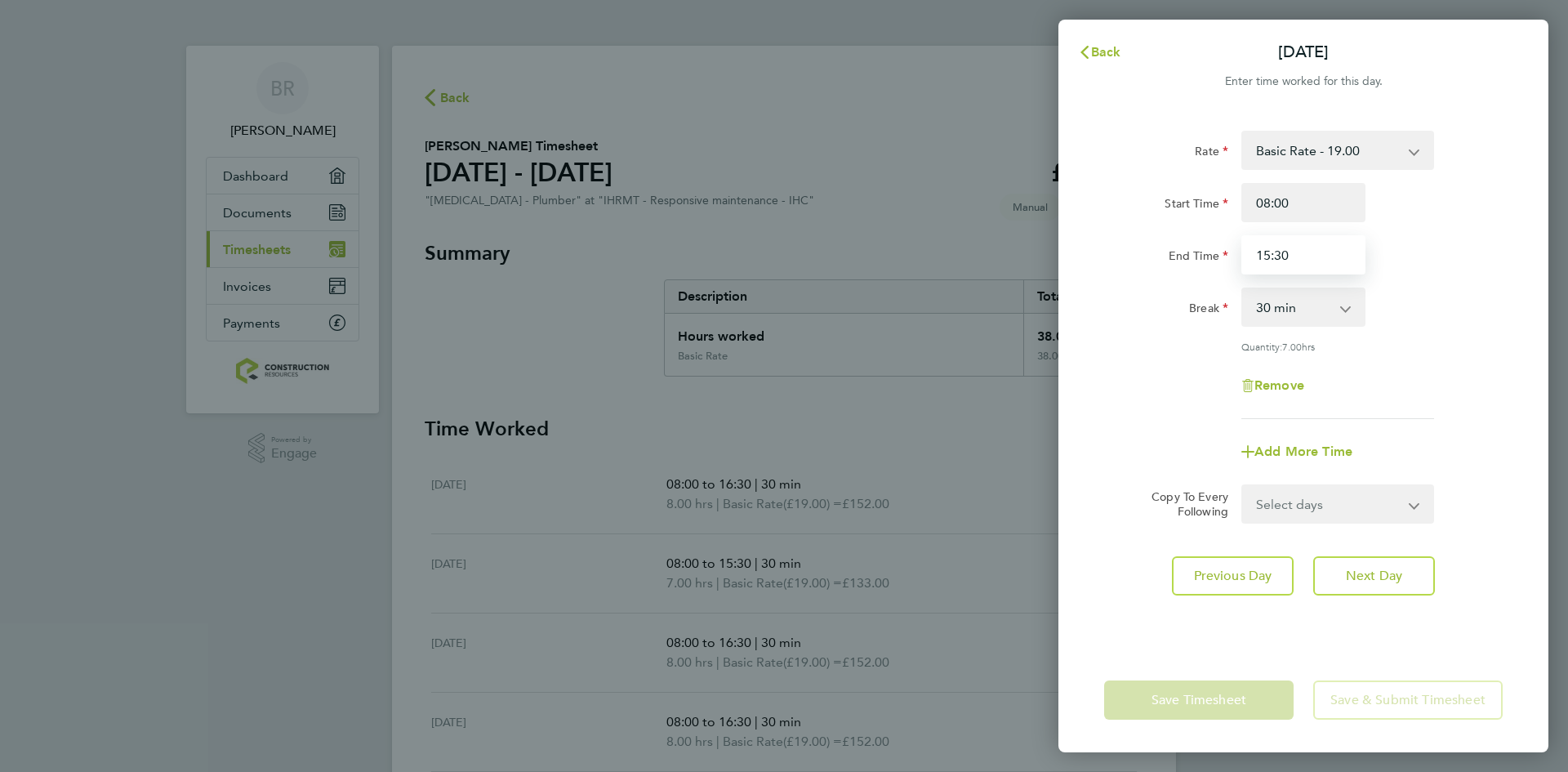
click at [1274, 256] on input "15:30" at bounding box center [1303, 254] width 124 height 40
type input "16:30"
click at [1215, 693] on app-form-button "Save Timesheet" at bounding box center [1204, 700] width 200 height 40
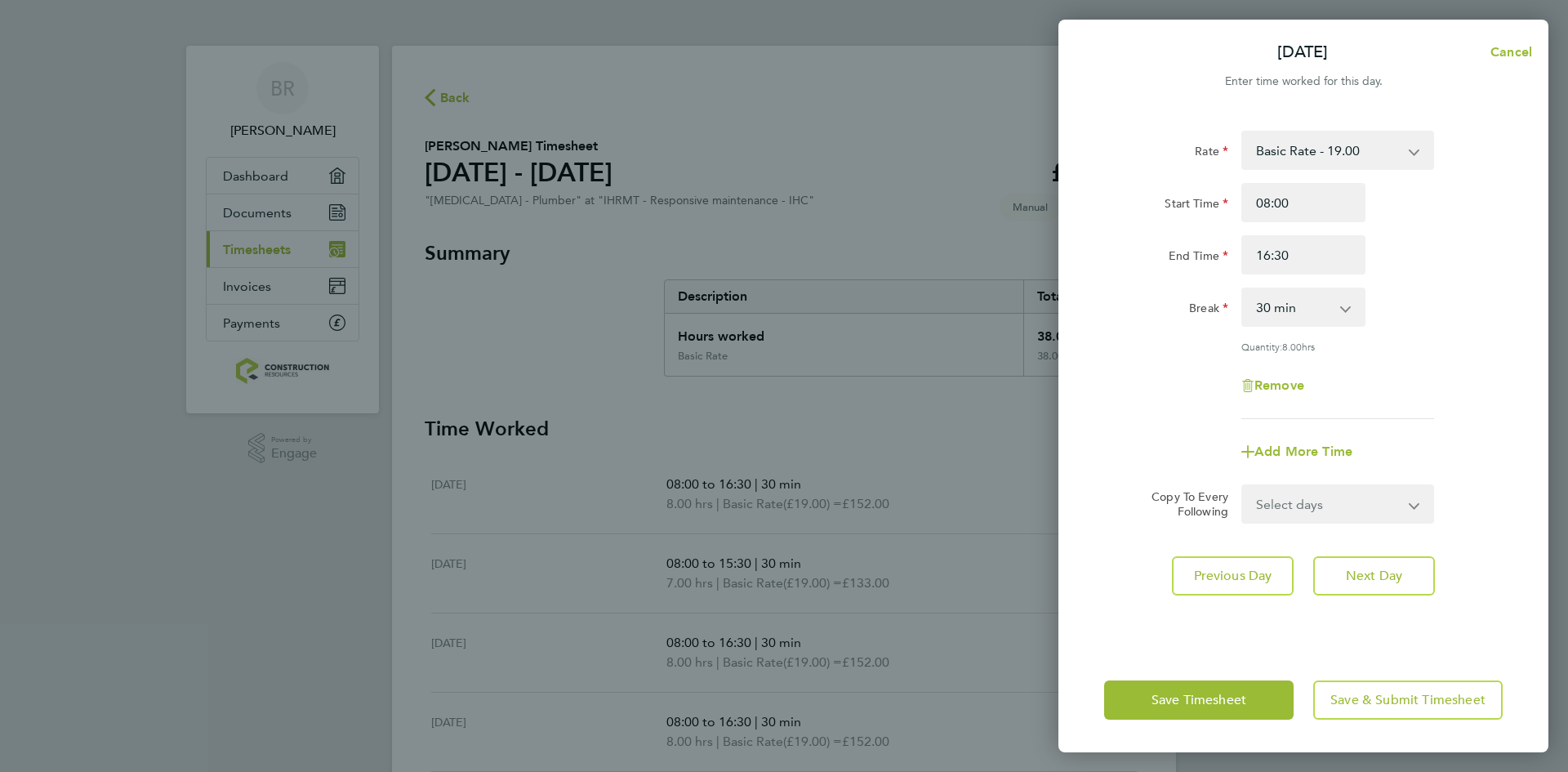
click at [969, 447] on div "[DATE] Cancel Enter time worked for this day. Rate Basic Rate - 19.00 Start Tim…" at bounding box center [784, 386] width 1568 height 772
click at [1208, 707] on span "Save Timesheet" at bounding box center [1200, 700] width 95 height 17
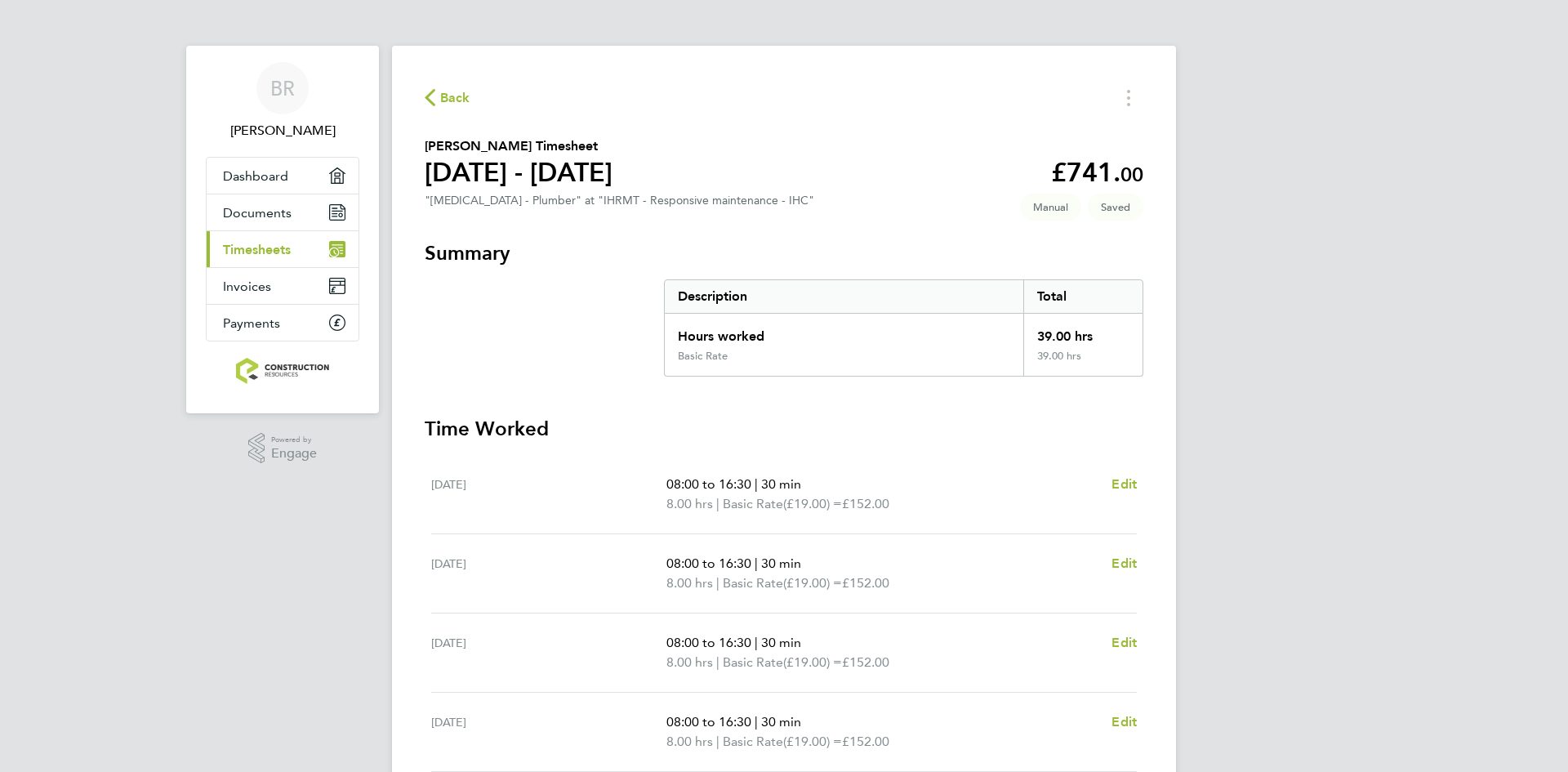
click at [1207, 421] on div "BR [PERSON_NAME] Applications: Dashboard Documents Current page: Timesheets Inv…" at bounding box center [784, 557] width 1568 height 1114
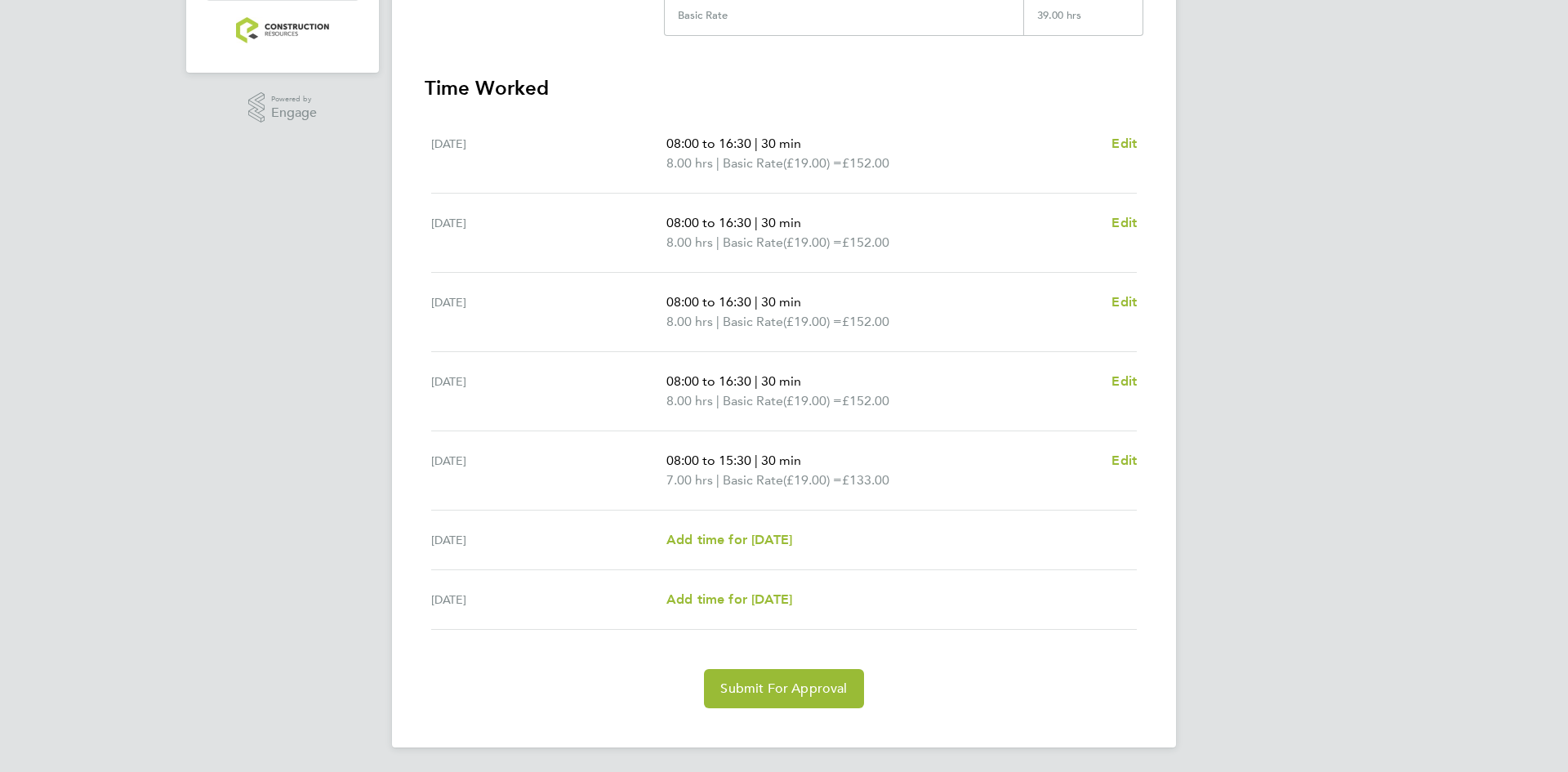
scroll to position [342, 0]
click at [777, 686] on span "Submit For Approval" at bounding box center [784, 687] width 127 height 17
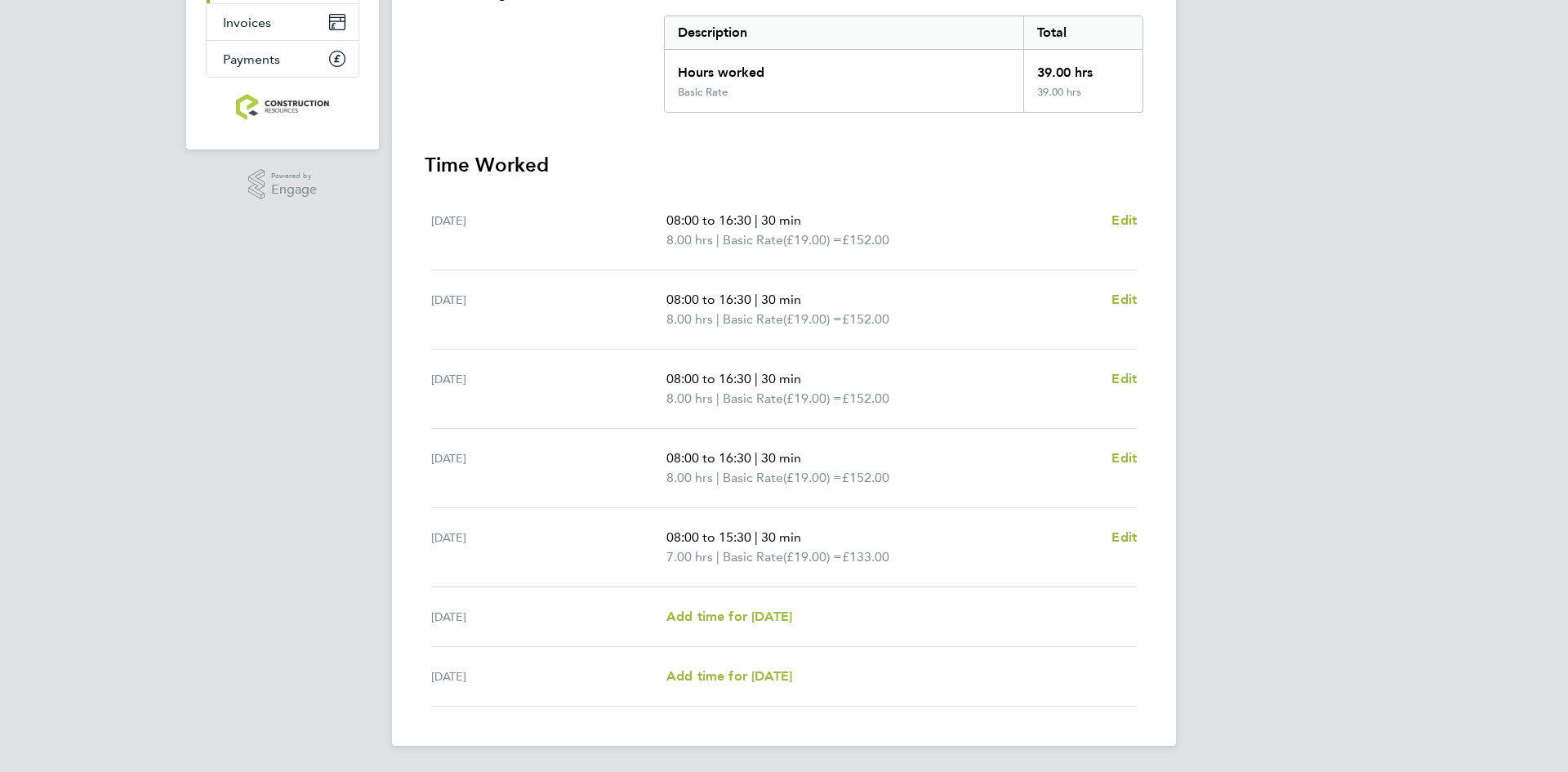
click at [1283, 452] on div "BR [PERSON_NAME] Applications: Dashboard Documents Current page: Timesheets Inv…" at bounding box center [784, 254] width 1568 height 1036
